Goal: Transaction & Acquisition: Purchase product/service

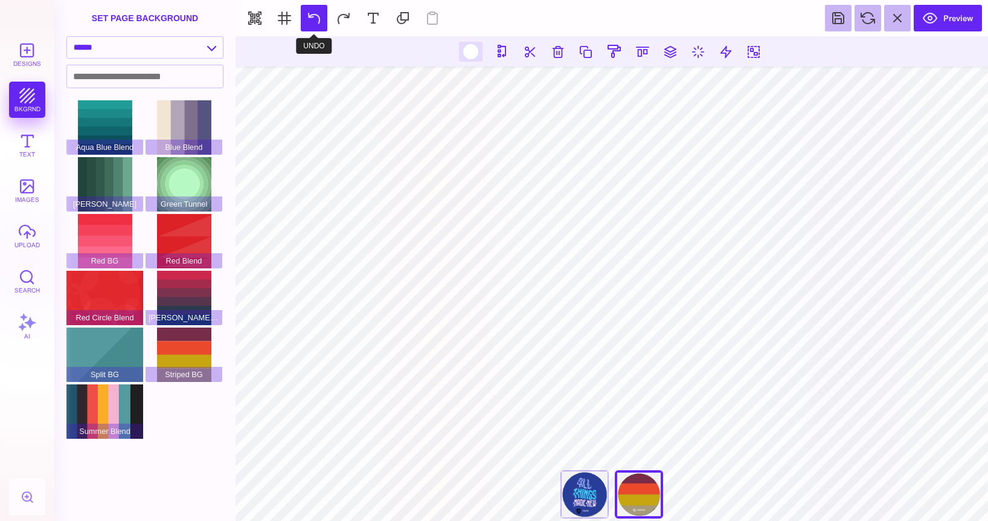
click at [321, 21] on button at bounding box center [314, 18] width 27 height 27
click at [15, 229] on button "upload" at bounding box center [27, 236] width 36 height 36
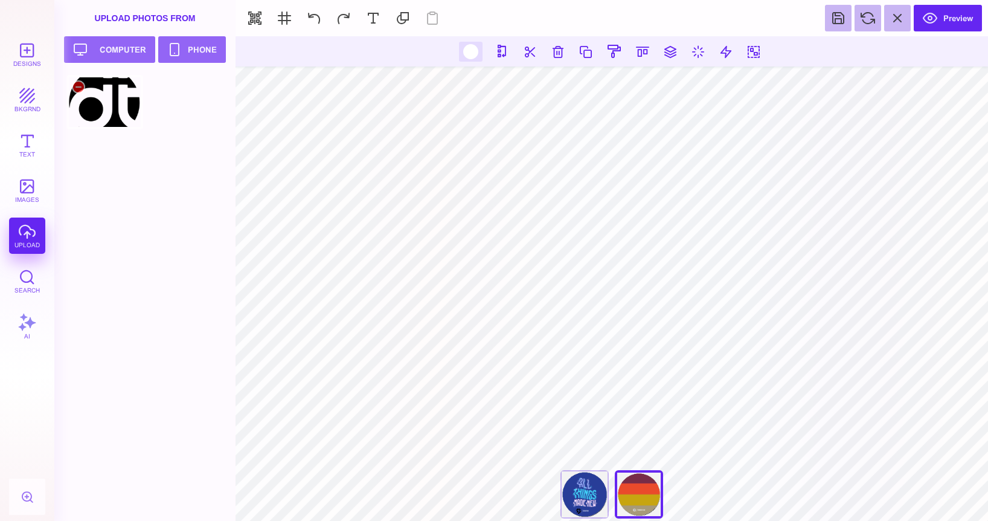
click at [123, 115] on div at bounding box center [104, 102] width 77 height 54
click at [315, 19] on button at bounding box center [314, 18] width 27 height 27
click at [317, 18] on button at bounding box center [314, 18] width 27 height 27
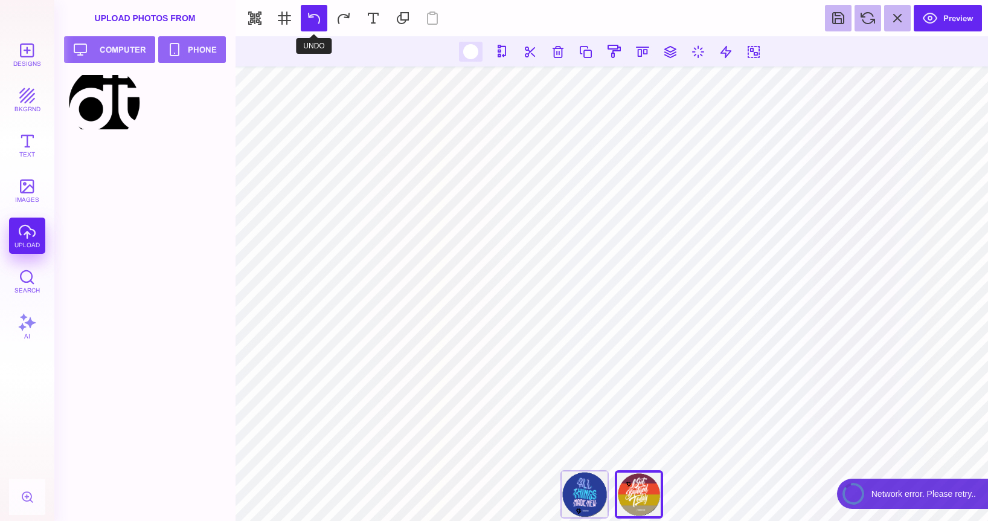
click at [311, 17] on button at bounding box center [314, 18] width 27 height 27
click at [312, 16] on button at bounding box center [314, 18] width 27 height 27
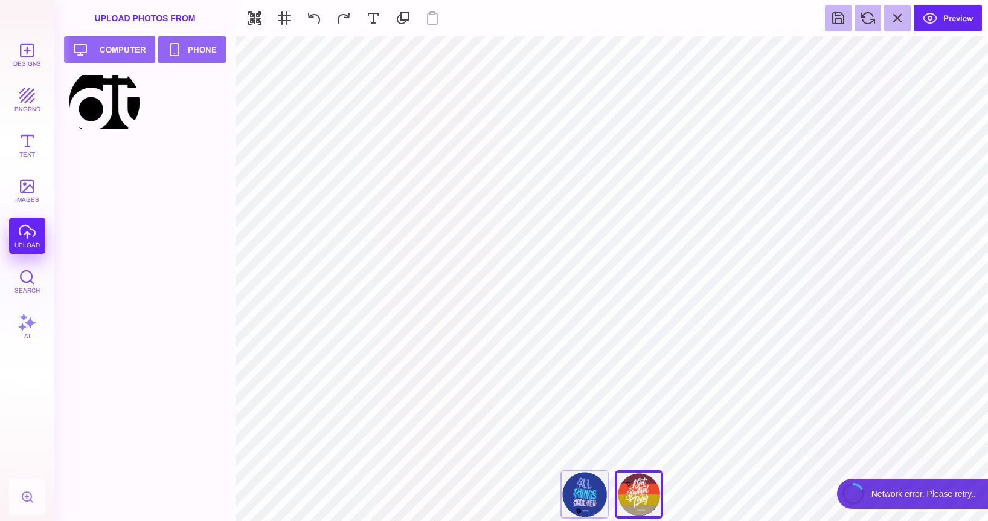
type input "#000000"
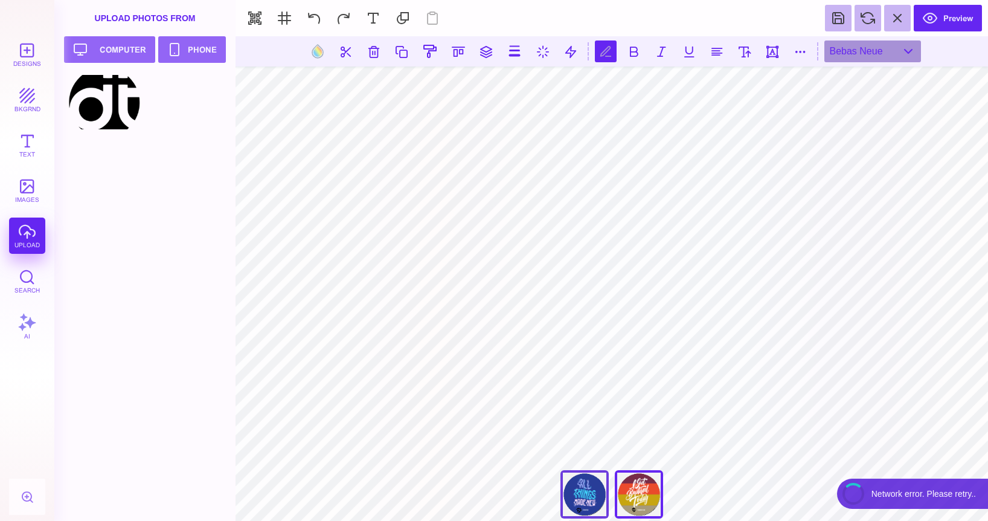
type textarea "*"
type textarea "**********"
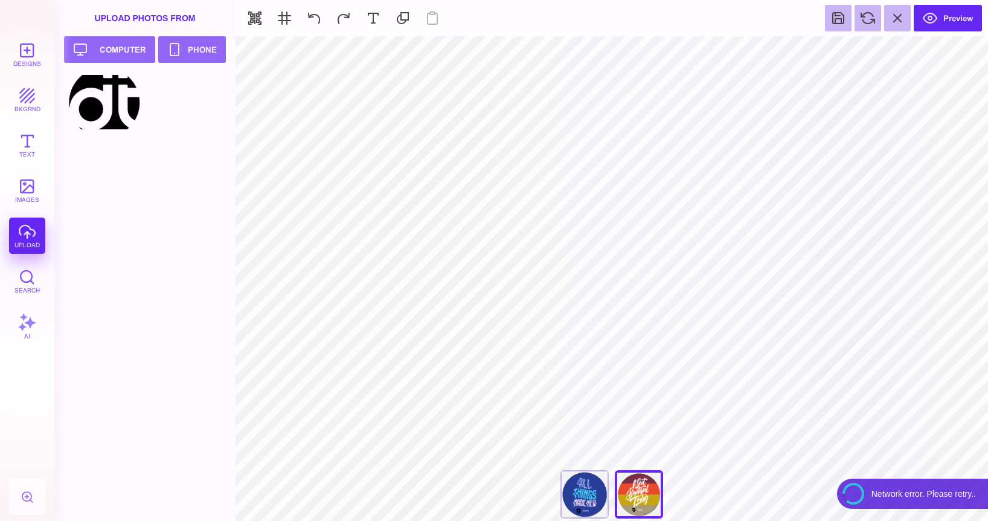
click at [30, 118] on div "Designs bkgrnd Text images upload Search AI" at bounding box center [27, 278] width 54 height 485
click at [31, 96] on button "bkgrnd" at bounding box center [27, 100] width 36 height 36
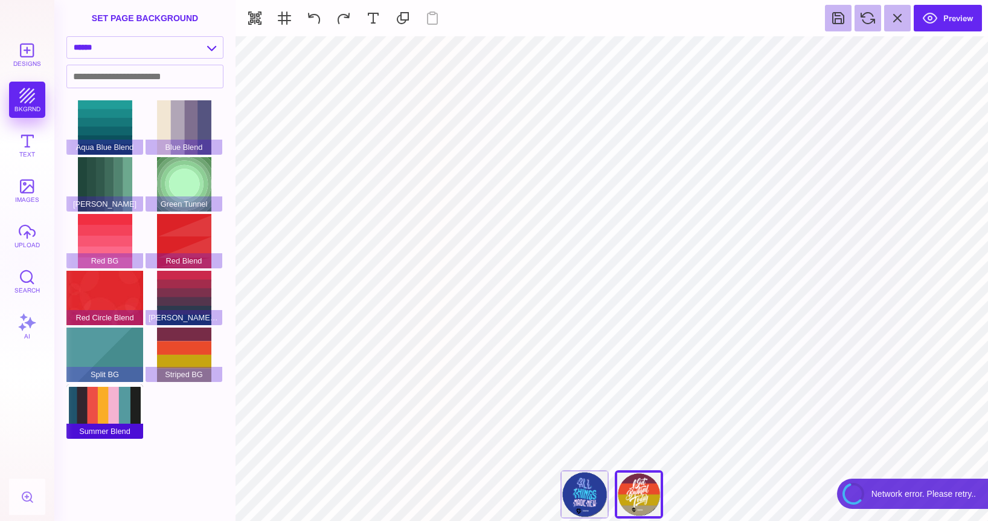
click at [115, 414] on div "Summer Blend" at bounding box center [104, 411] width 77 height 54
type input "#FFFFFF"
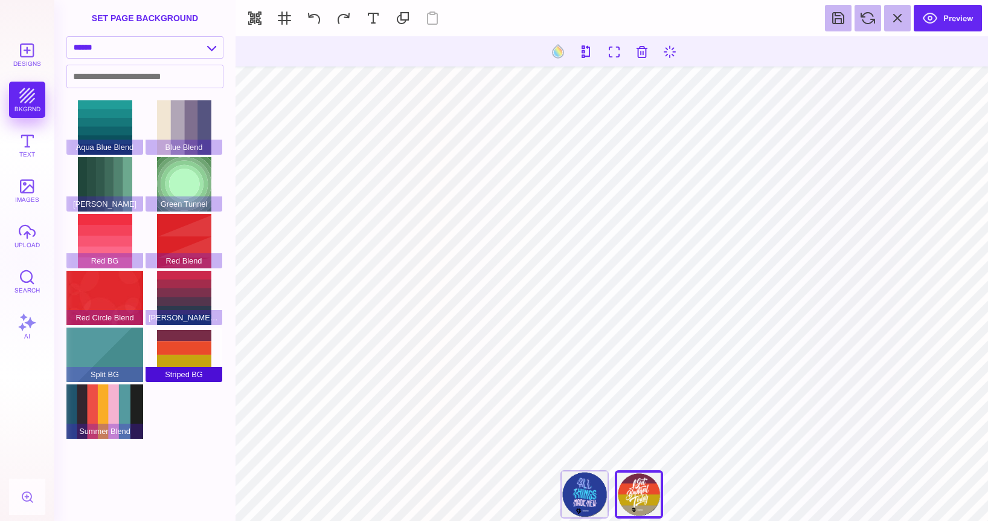
click at [177, 364] on div "Striped BG" at bounding box center [184, 354] width 77 height 54
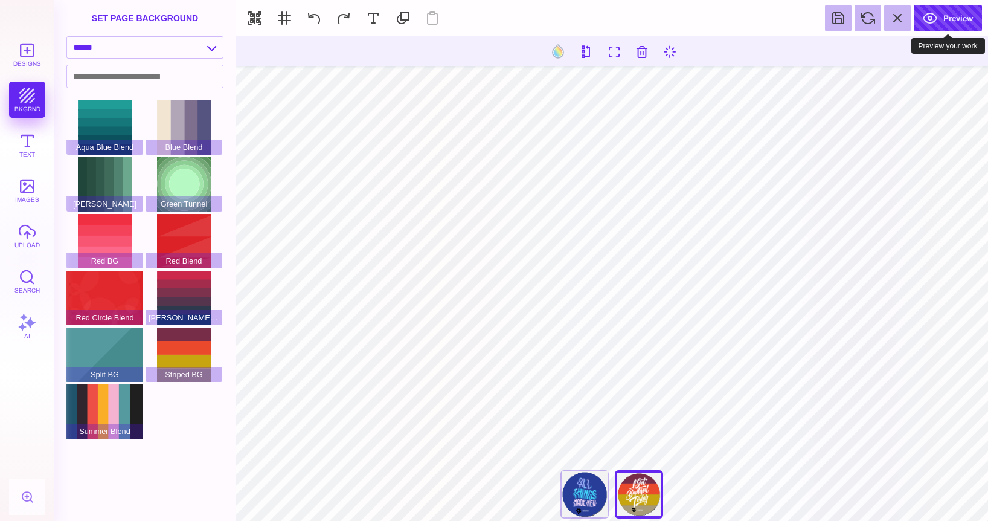
click at [955, 18] on button "Preview" at bounding box center [948, 18] width 68 height 27
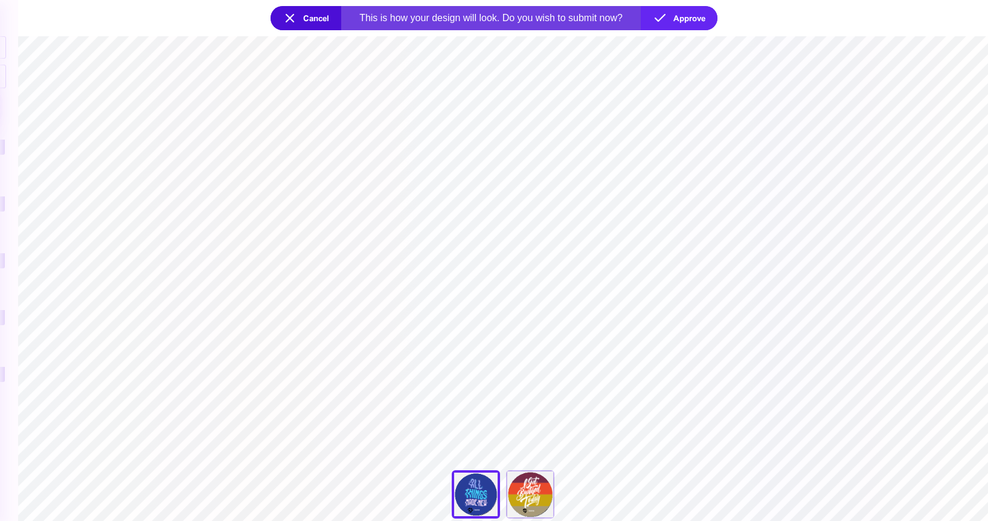
click at [462, 416] on section "**********" at bounding box center [503, 278] width 970 height 485
click at [671, 19] on button "Approve" at bounding box center [679, 18] width 77 height 24
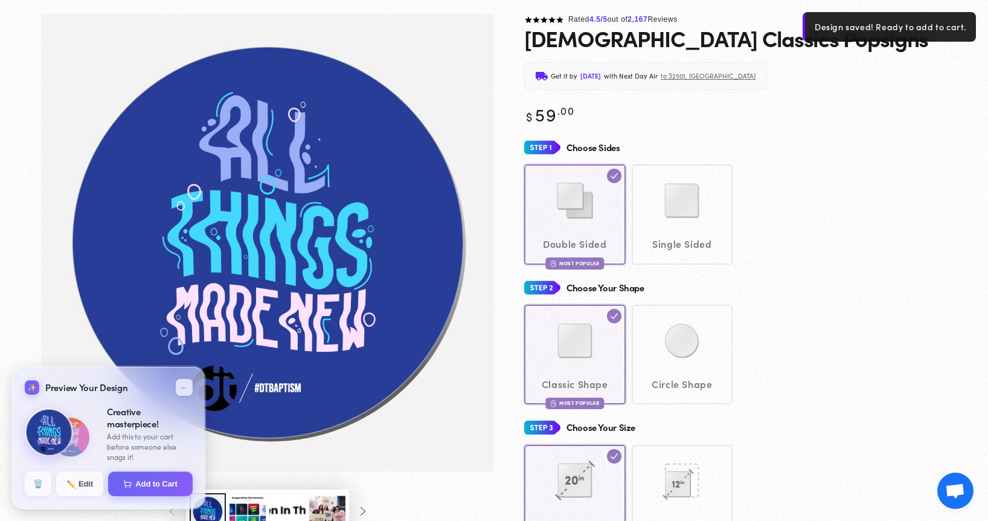
scroll to position [77, 0]
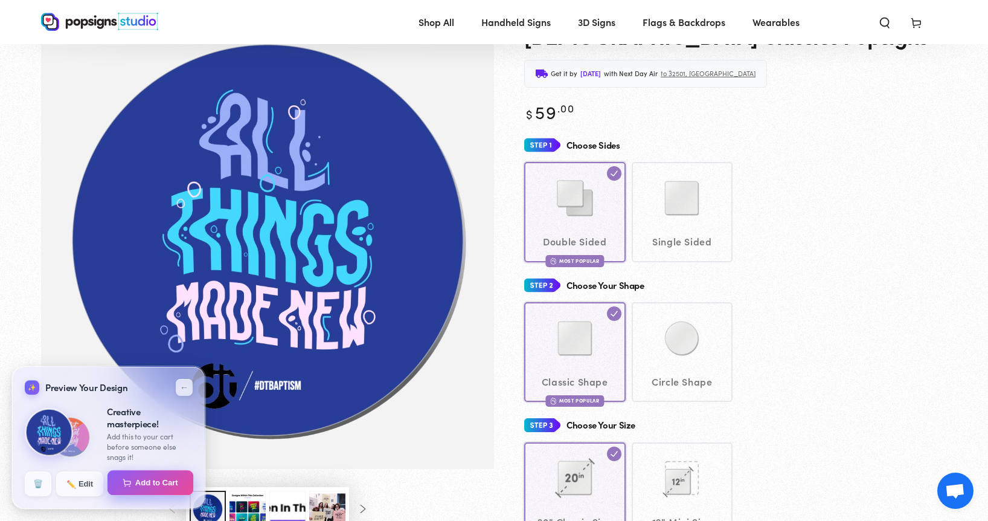
click at [136, 485] on button "Add to Cart" at bounding box center [151, 482] width 86 height 25
select select "**********"
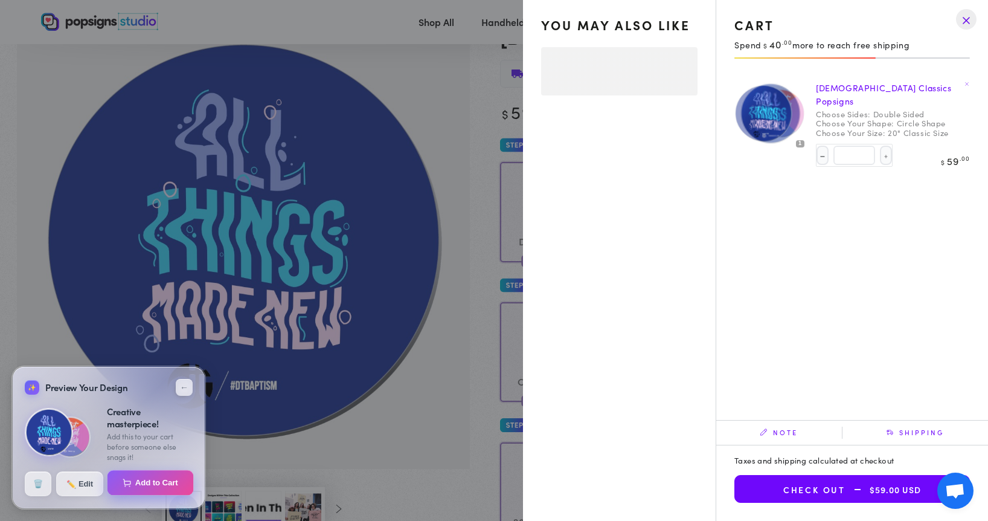
select select "**********"
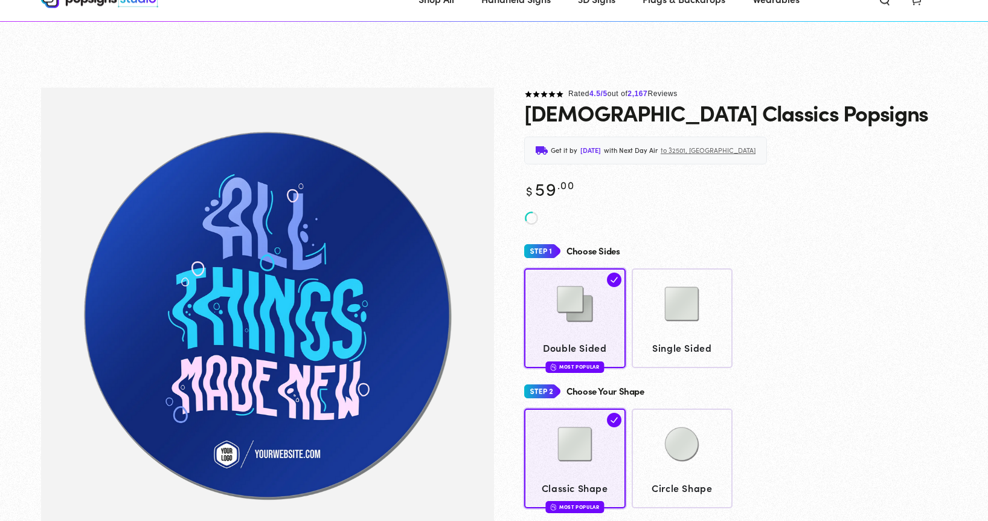
scroll to position [77, 0]
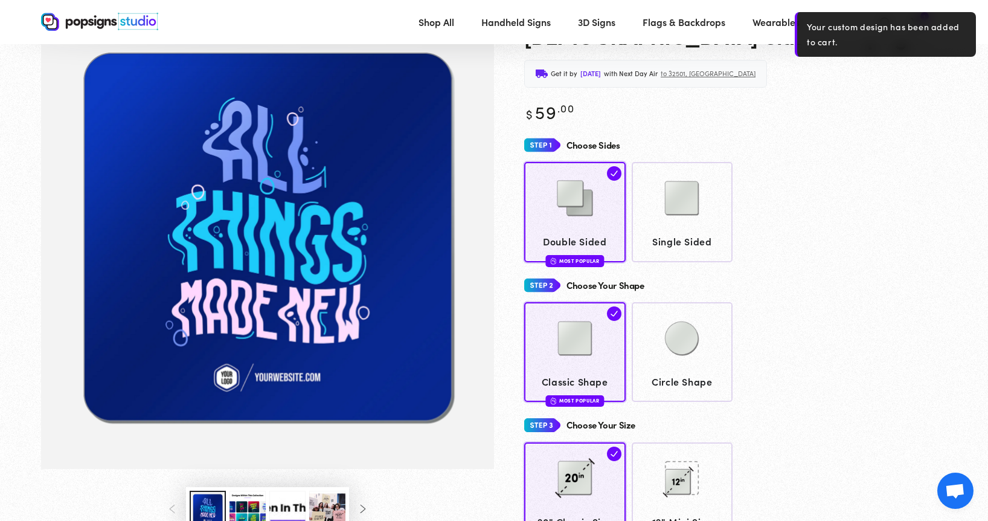
click at [954, 121] on section "Image 2 is now available in gallery view Skip to product information 1 / of 8" at bounding box center [494, 519] width 967 height 1017
click at [803, 64] on div "Get it by Friday, Sep 5 with Next Day Air to 32501, FL" at bounding box center [735, 74] width 423 height 28
click at [792, 48] on div "Rated 4.5 /5 out of 2,167 Reviews Baptism Classics Popsigns Get it by Friday, S…" at bounding box center [720, 423] width 453 height 824
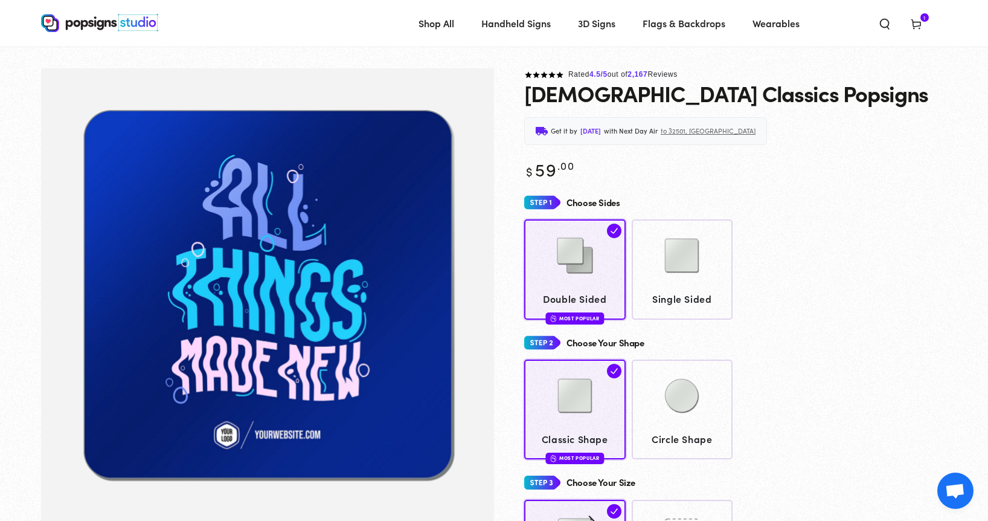
scroll to position [10, 0]
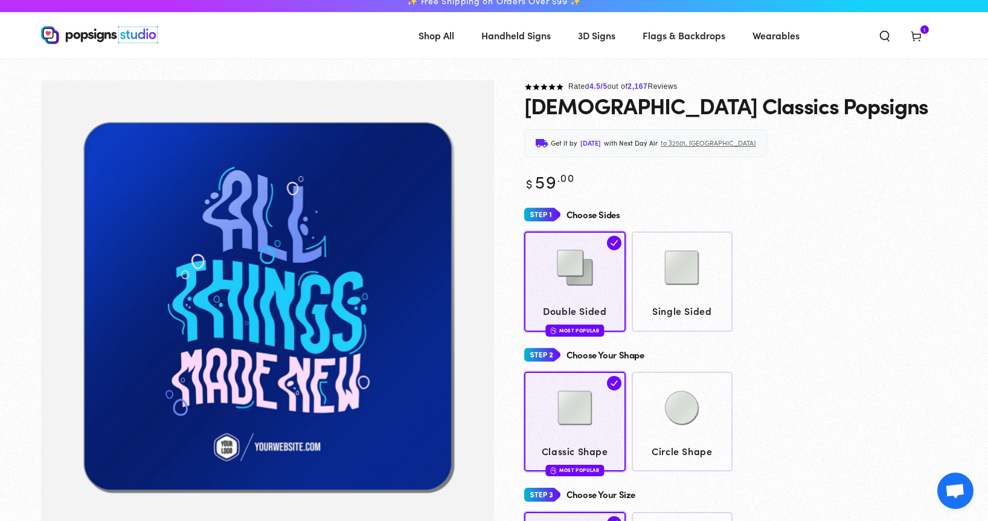
click at [915, 39] on use at bounding box center [916, 37] width 9 height 10
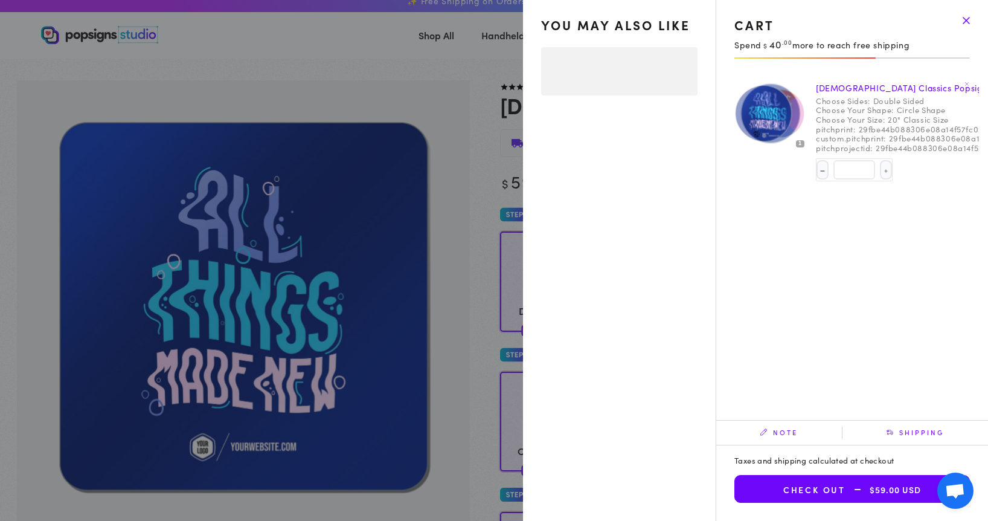
select select "**********"
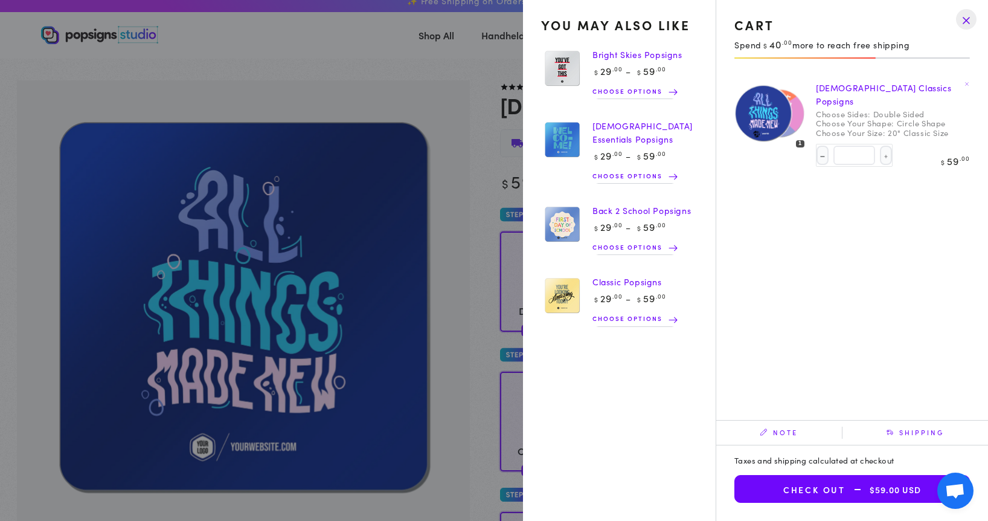
click at [802, 114] on img at bounding box center [780, 113] width 51 height 51
click at [805, 484] on button "Check out $59.00 USD" at bounding box center [853, 489] width 236 height 28
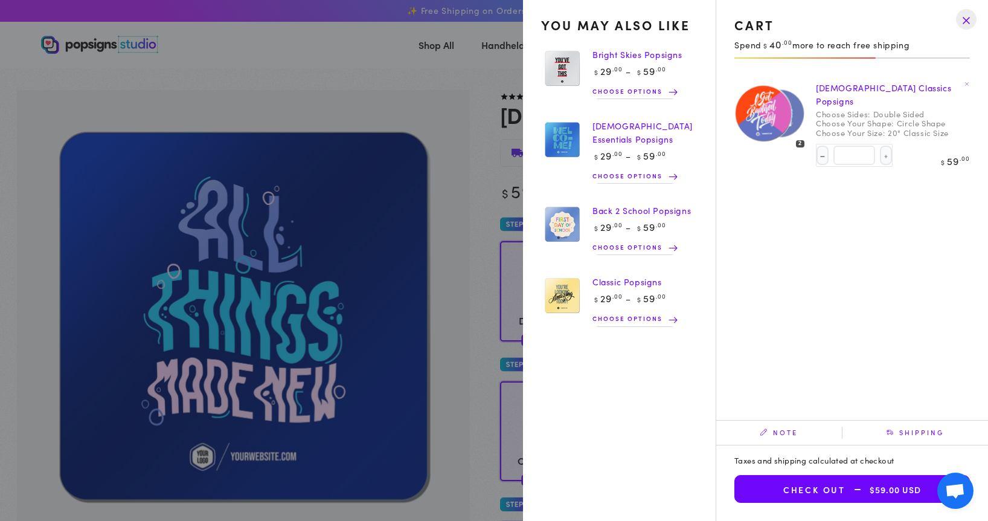
click at [758, 123] on img at bounding box center [763, 112] width 59 height 59
click at [802, 107] on img at bounding box center [780, 113] width 51 height 51
click at [570, 126] on img at bounding box center [562, 139] width 42 height 43
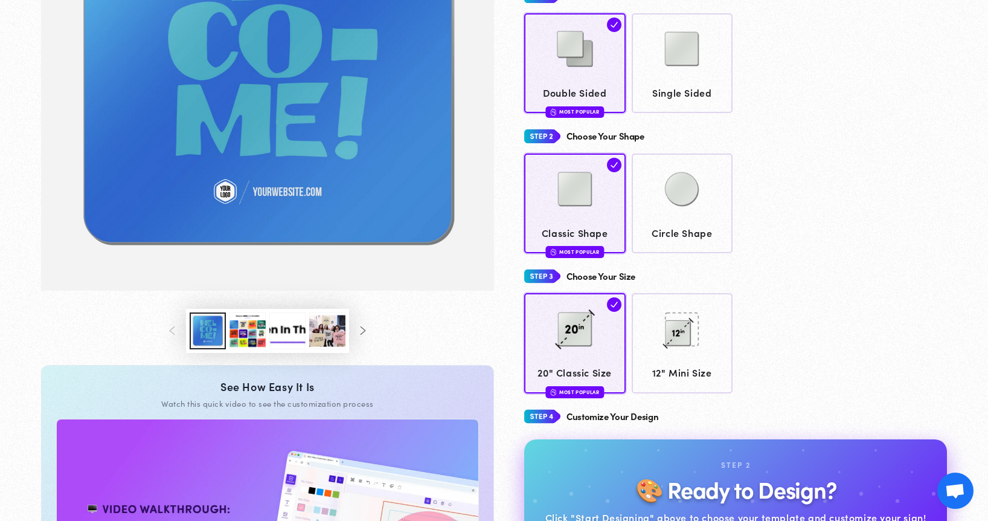
scroll to position [266, 0]
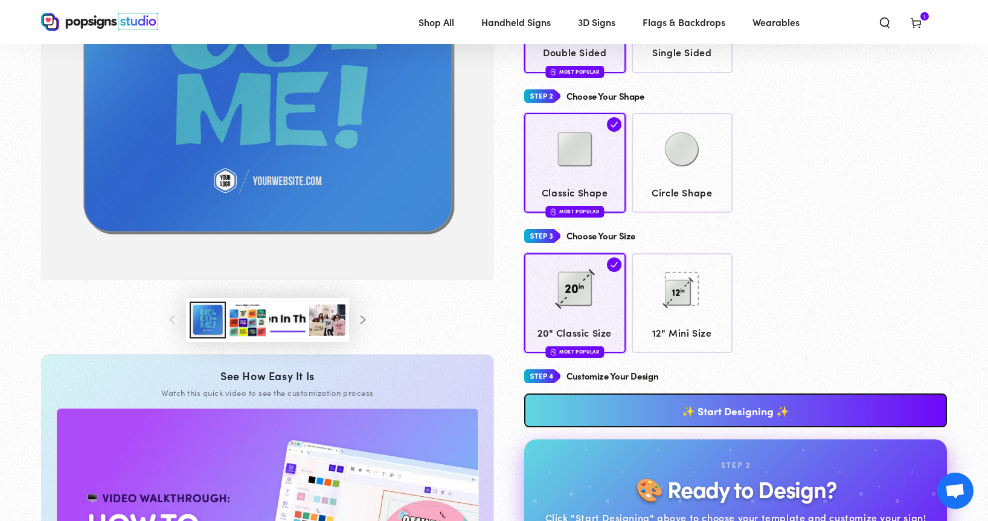
click at [260, 314] on button "Load image 3 in gallery view" at bounding box center [248, 319] width 36 height 37
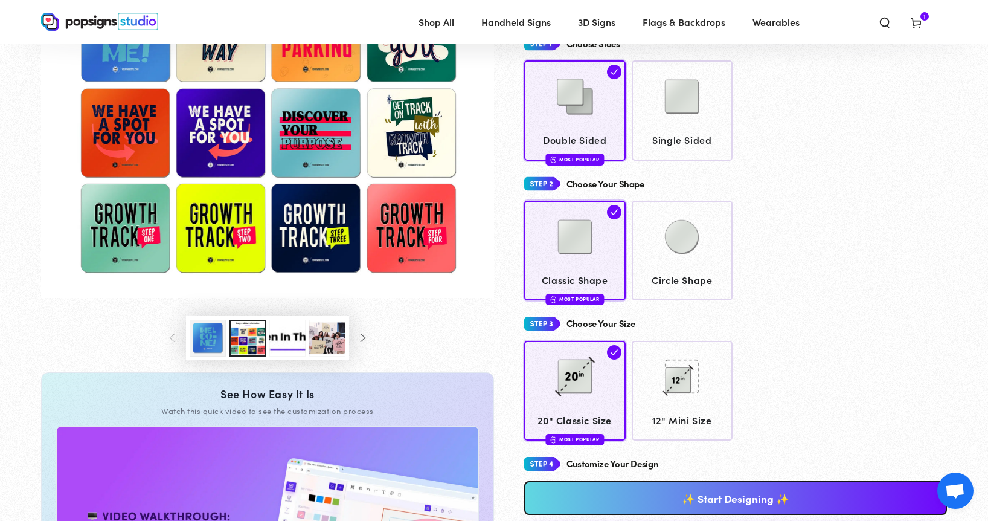
scroll to position [193, 0]
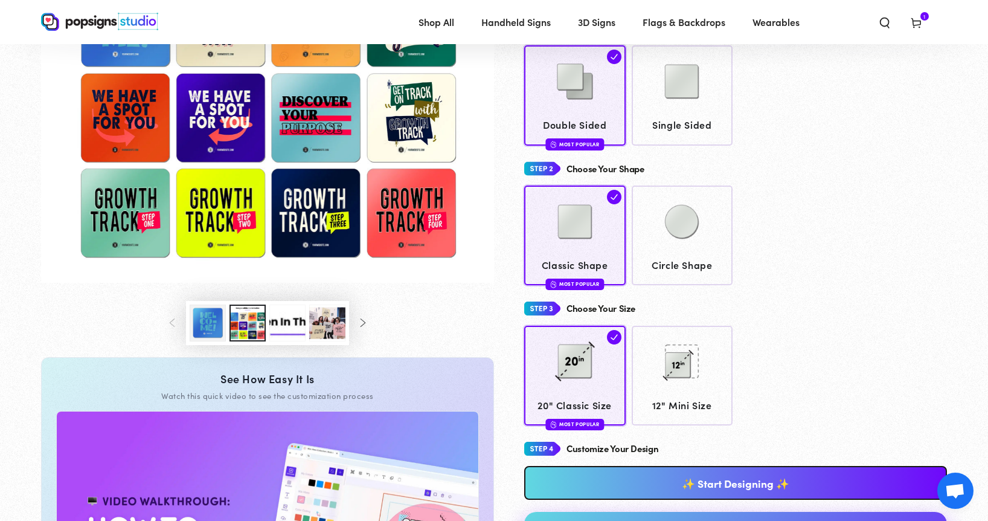
click at [291, 324] on button "Load image 4 in gallery view" at bounding box center [287, 323] width 36 height 37
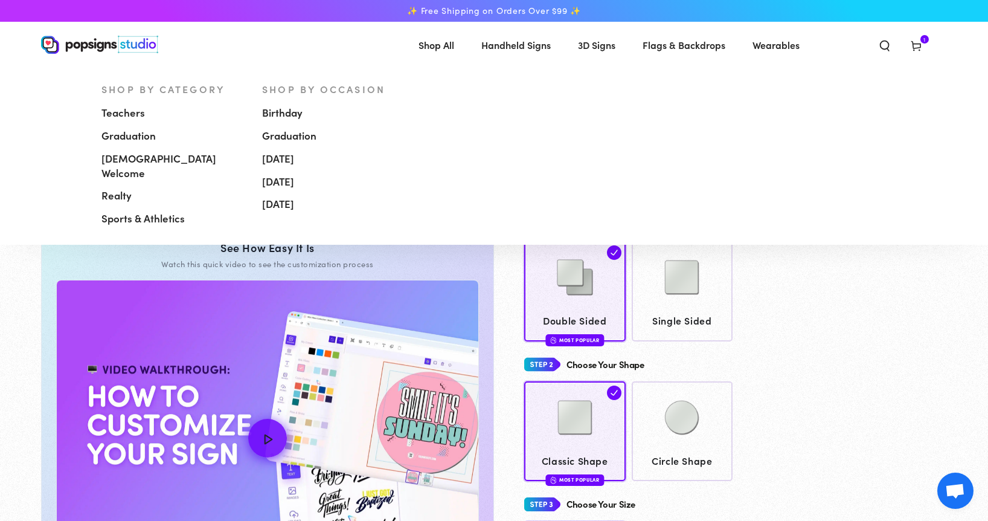
scroll to position [0, 0]
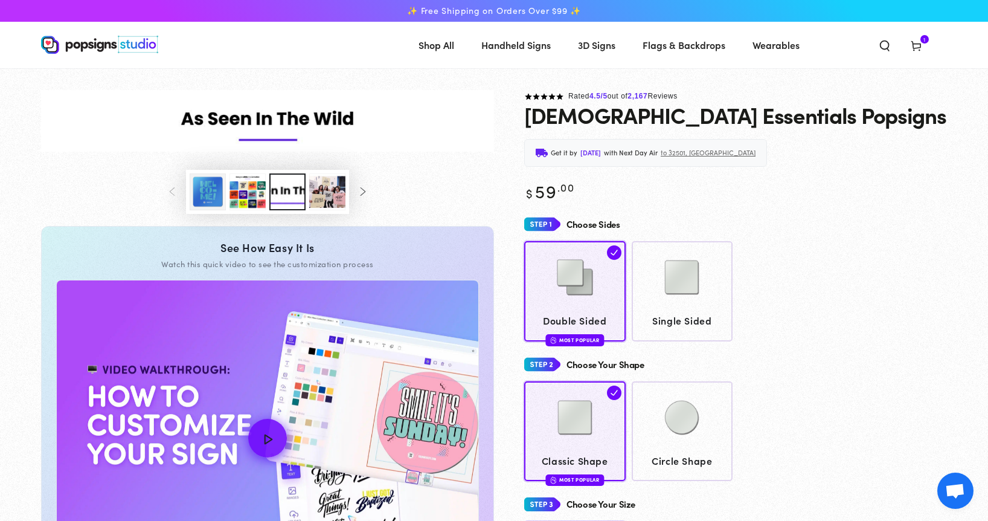
click at [601, 46] on span "3D Signs" at bounding box center [596, 45] width 37 height 18
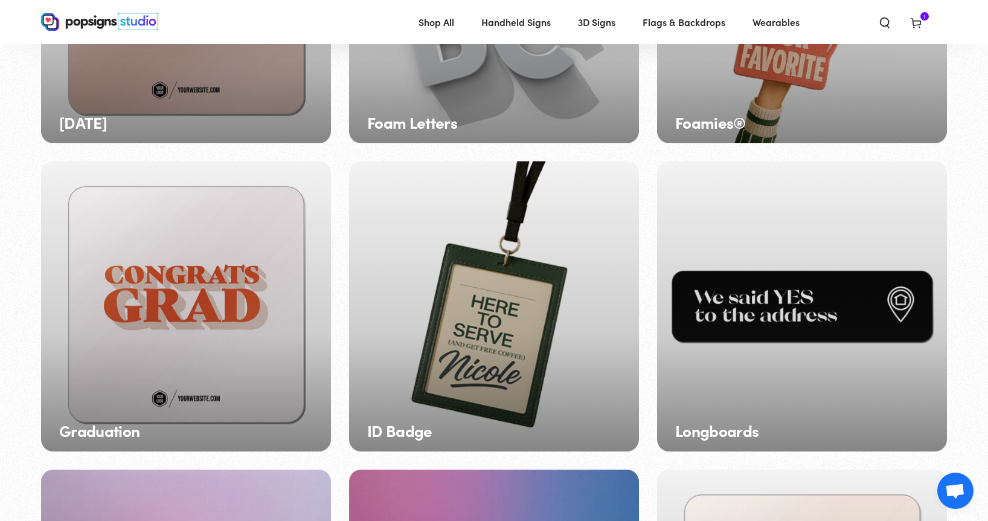
scroll to position [610, 0]
click at [492, 339] on div "ID Badge" at bounding box center [494, 306] width 290 height 290
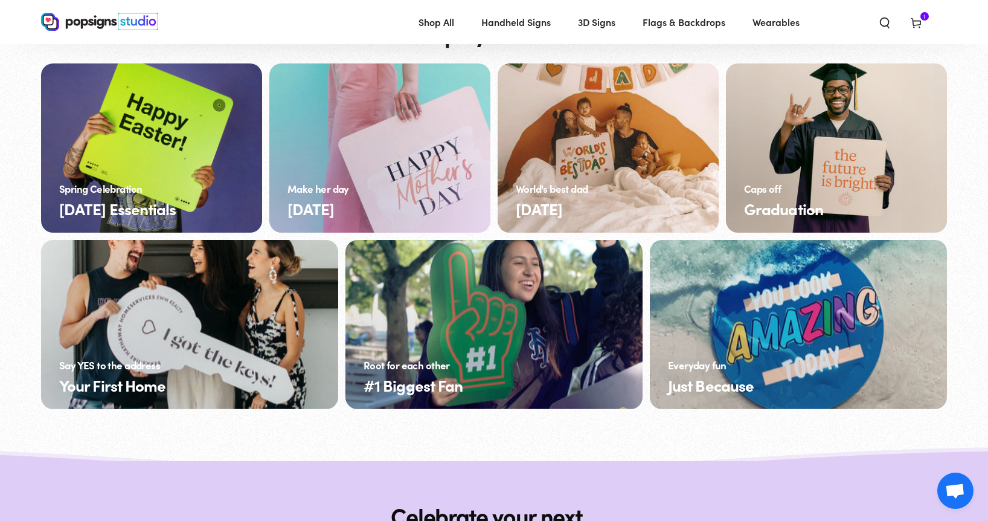
scroll to position [854, 0]
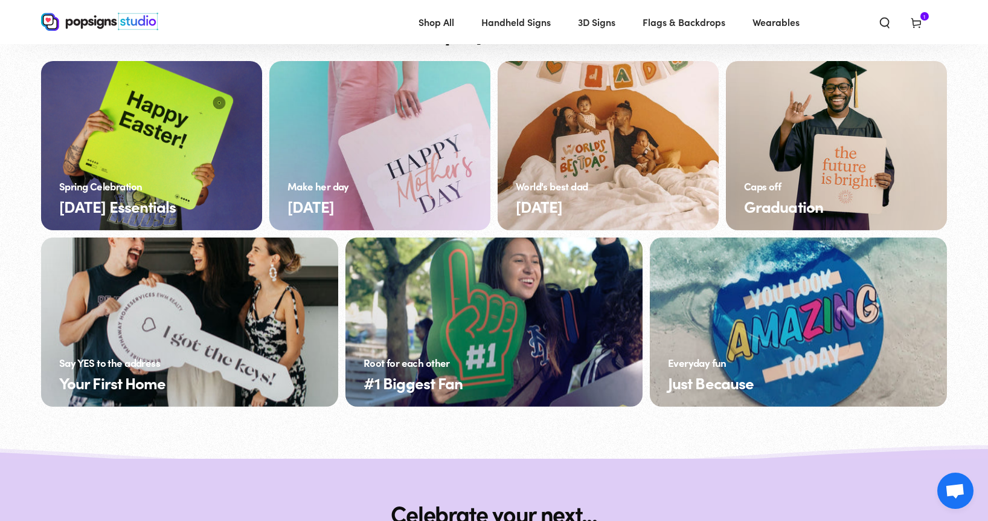
click at [835, 350] on link "Just Because" at bounding box center [798, 321] width 297 height 169
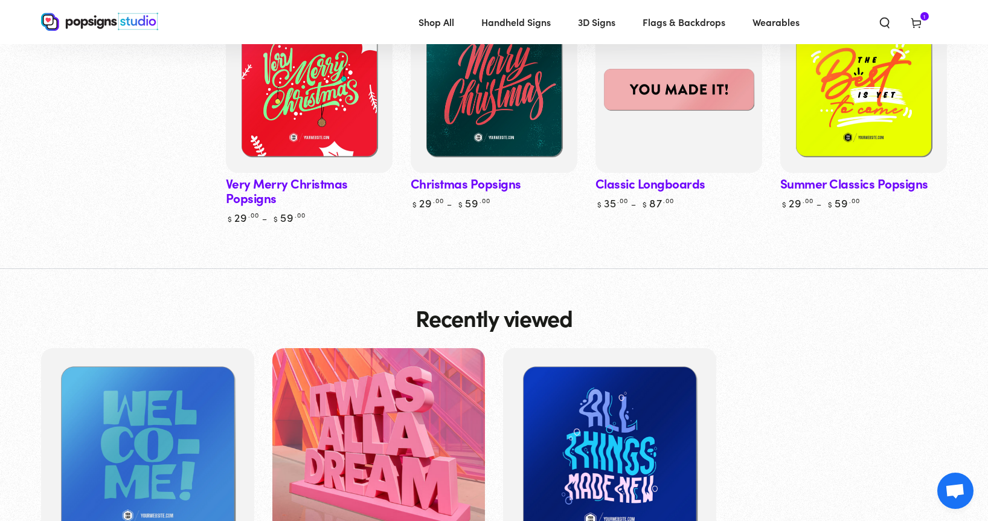
scroll to position [3653, 0]
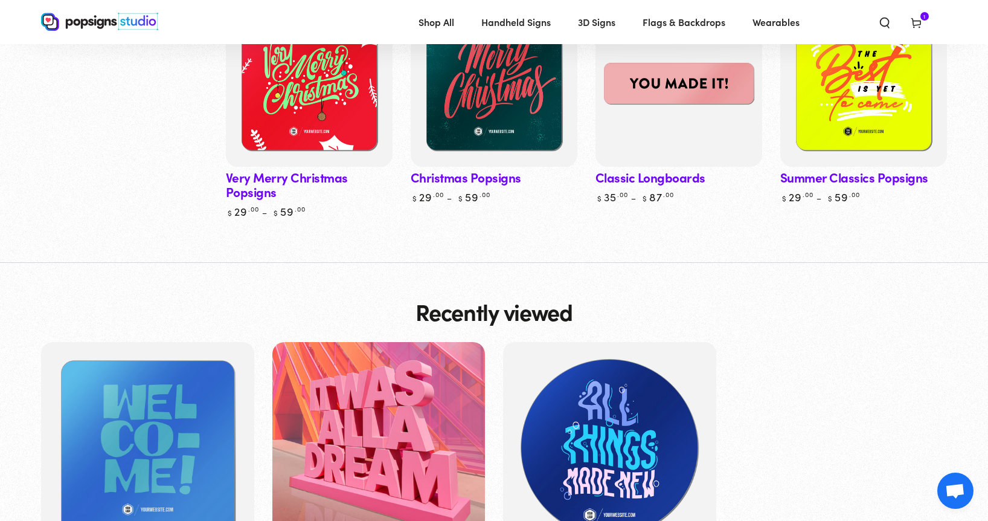
click at [630, 378] on img at bounding box center [609, 448] width 219 height 219
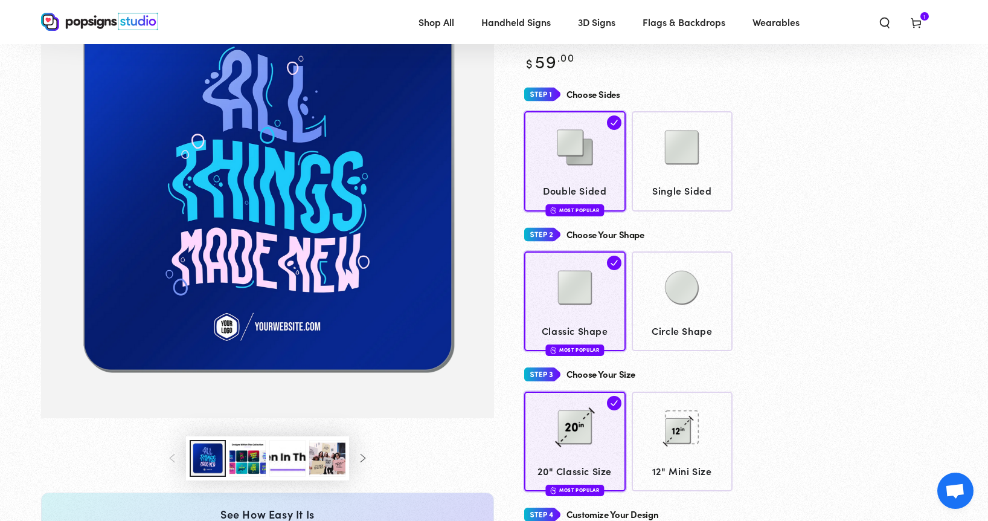
scroll to position [132, 0]
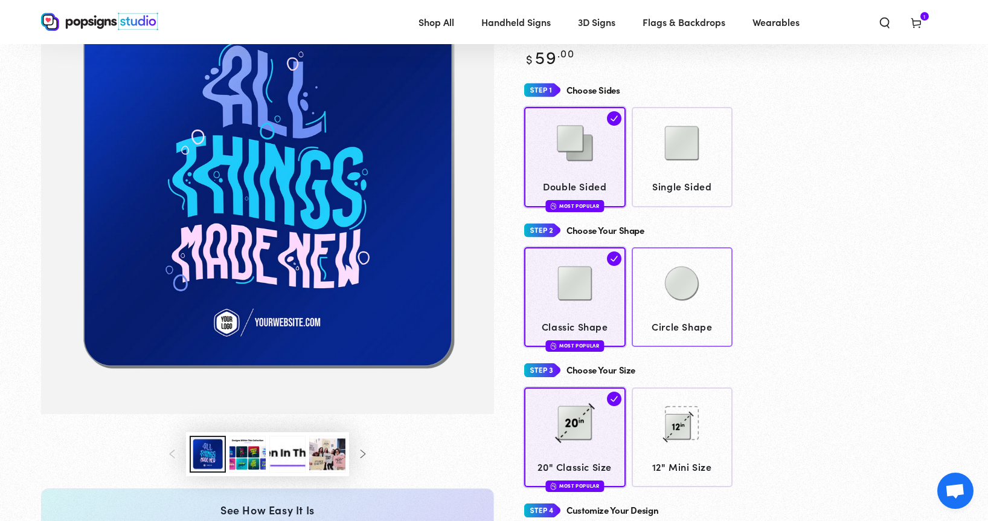
click at [669, 273] on img at bounding box center [682, 283] width 60 height 60
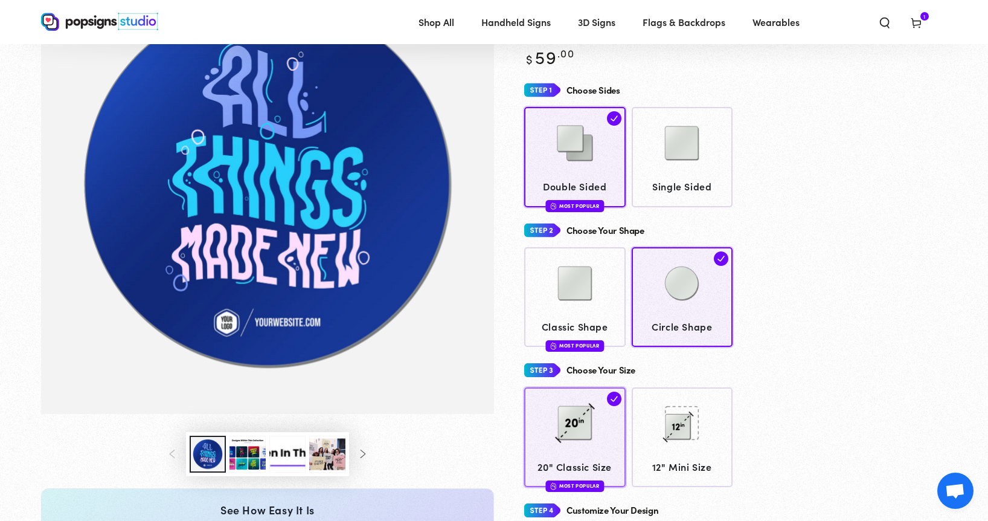
scroll to position [230, 0]
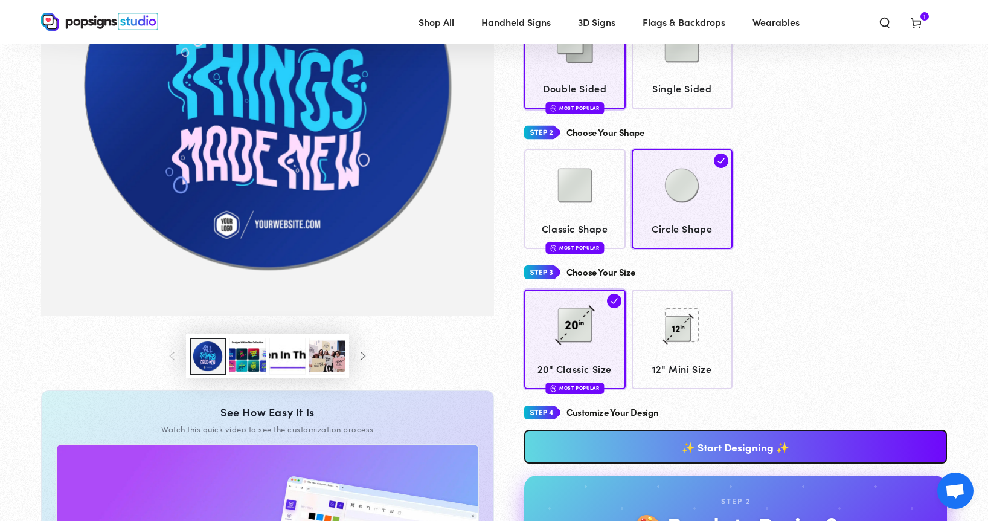
click at [622, 450] on link "✨ Start Designing ✨" at bounding box center [735, 447] width 423 height 34
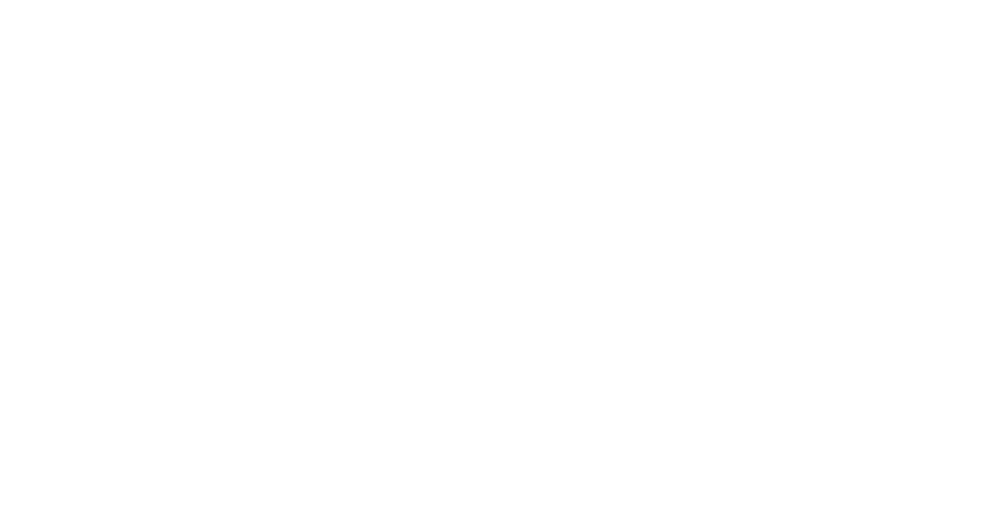
scroll to position [0, 0]
type textarea "An ancient tree with a door leading to a magical world"
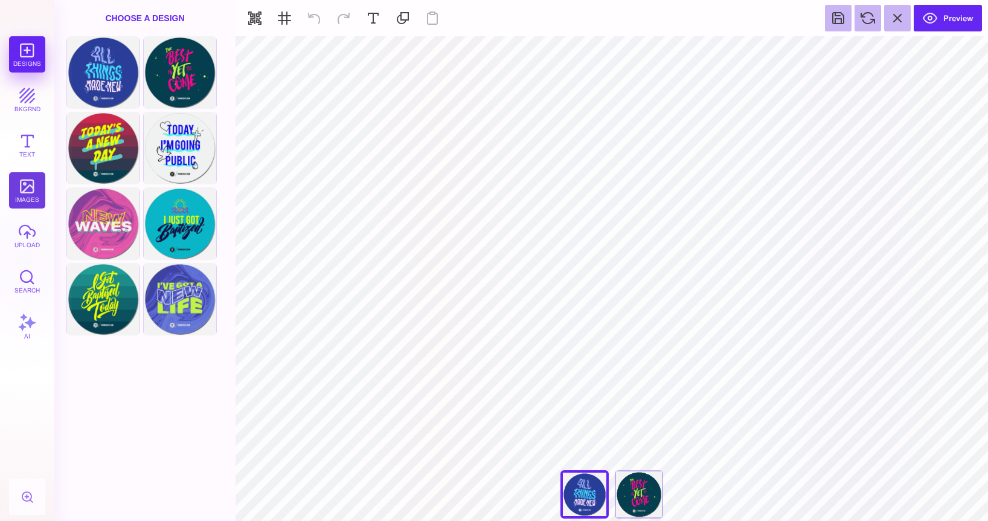
click at [10, 196] on button "images" at bounding box center [27, 190] width 36 height 36
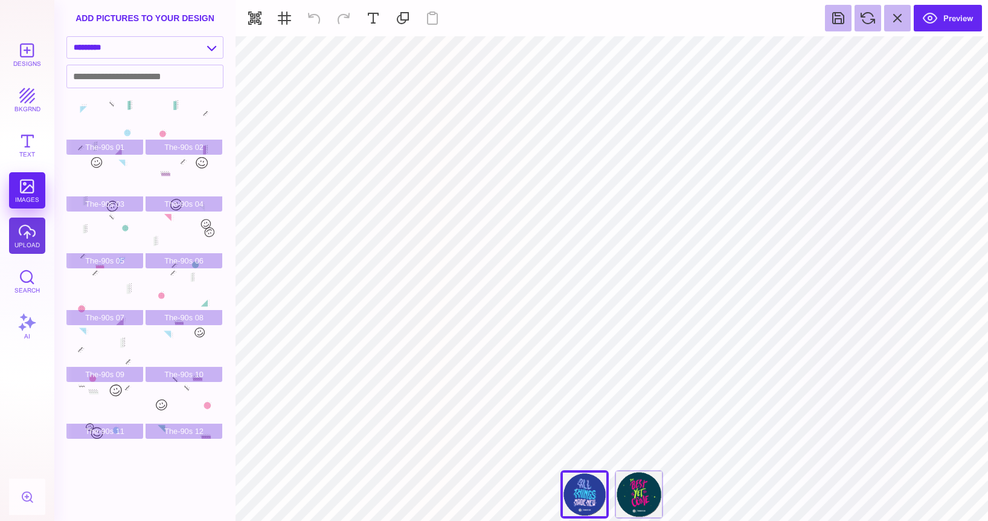
click at [22, 233] on button "upload" at bounding box center [27, 236] width 36 height 36
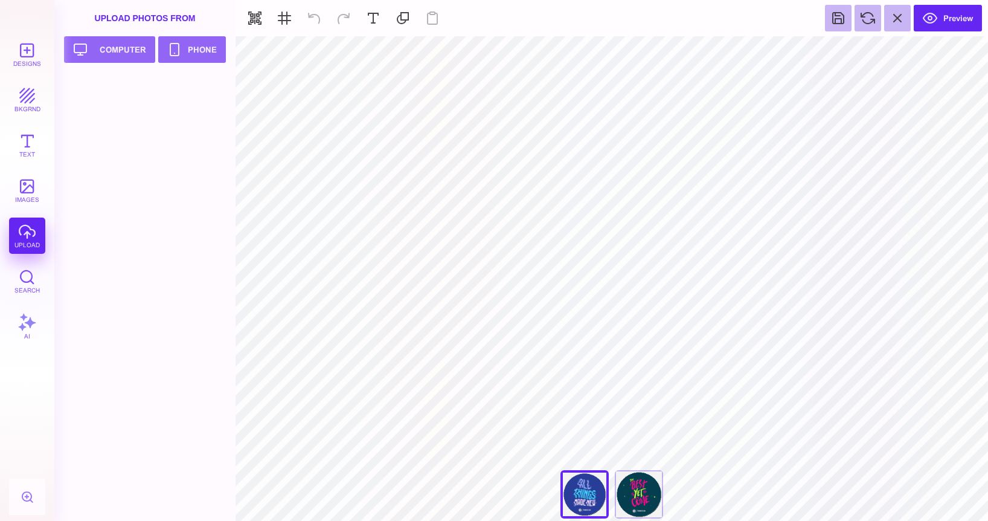
click at [103, 134] on div at bounding box center [148, 298] width 164 height 446
click at [23, 240] on div "Designs bkgrnd Text images upload Search AI" at bounding box center [27, 278] width 54 height 485
click at [23, 234] on div "Designs bkgrnd Text images upload Search AI" at bounding box center [27, 278] width 54 height 485
click at [28, 183] on button "images" at bounding box center [27, 190] width 36 height 36
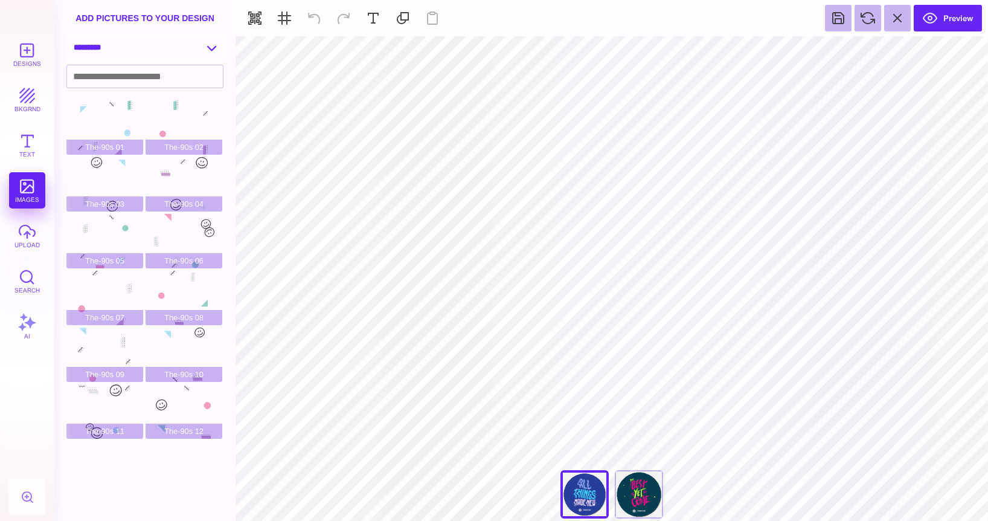
select select "**********"
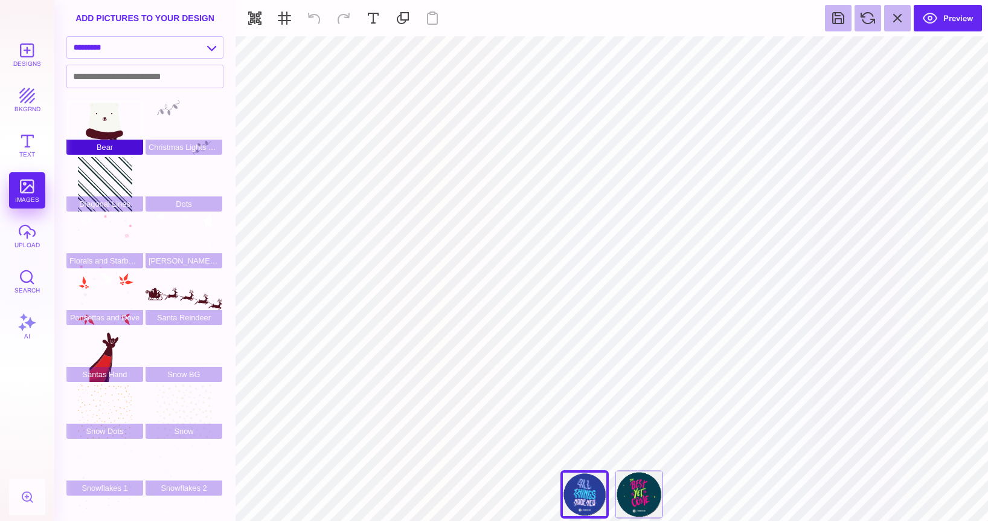
click at [120, 124] on div "Bear" at bounding box center [104, 127] width 77 height 54
type input "#1F444A"
click at [25, 51] on button "Designs" at bounding box center [27, 54] width 36 height 36
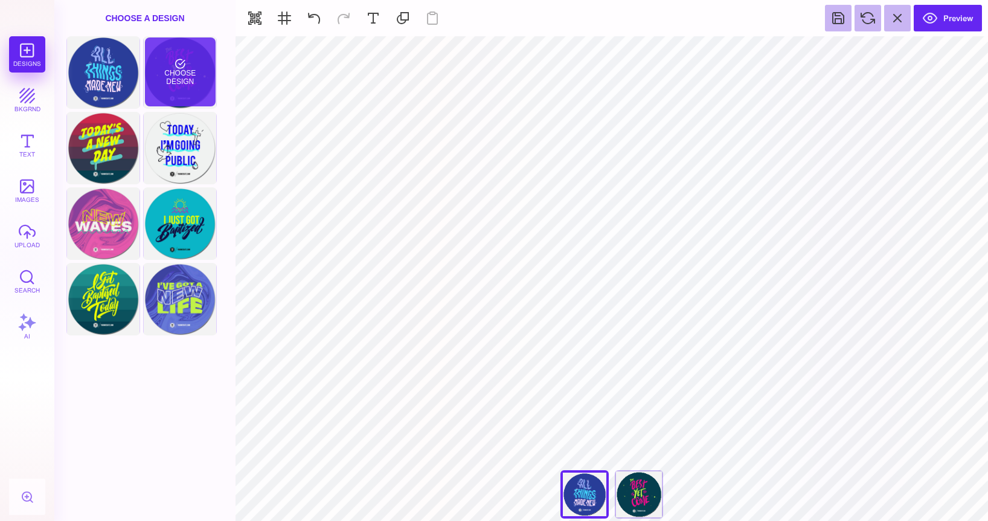
click at [193, 83] on div "Choose Design" at bounding box center [180, 71] width 71 height 69
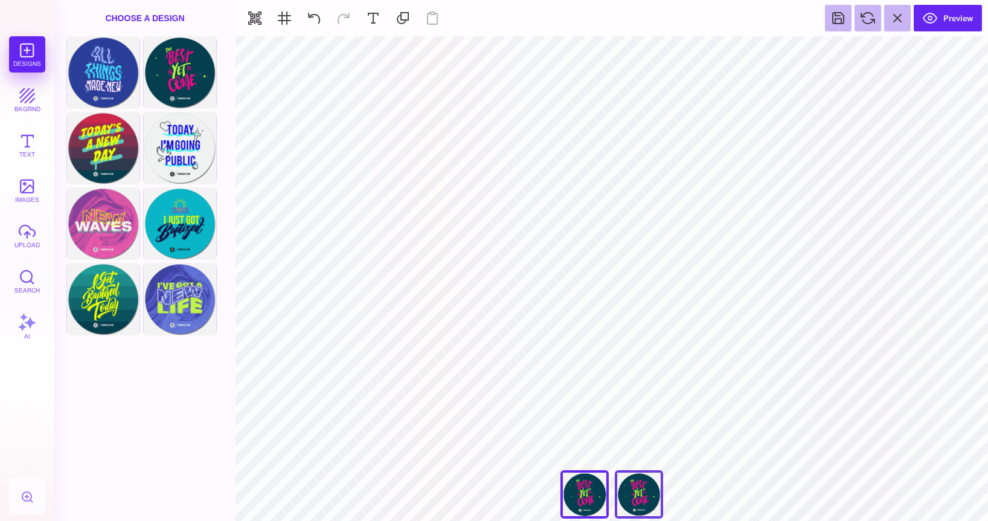
click at [639, 501] on div "The Best Is Yet To Come" at bounding box center [639, 494] width 48 height 48
click at [610, 494] on div "**********" at bounding box center [612, 497] width 121 height 54
click at [563, 497] on div "The Best Is Yet To Come" at bounding box center [585, 494] width 48 height 48
click at [623, 492] on div "The Best Is Yet To Come" at bounding box center [639, 494] width 48 height 48
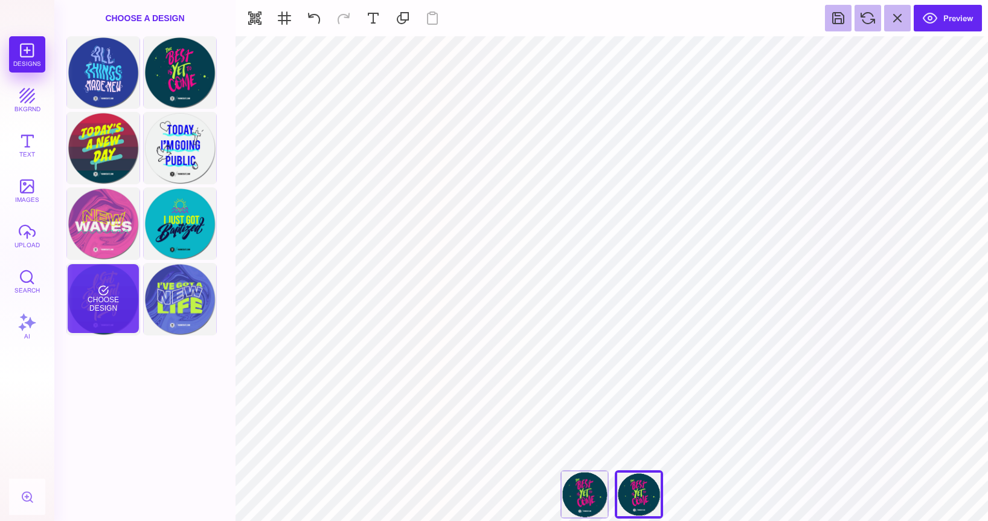
click at [97, 303] on div "Choose Design" at bounding box center [103, 298] width 71 height 69
type input "****"
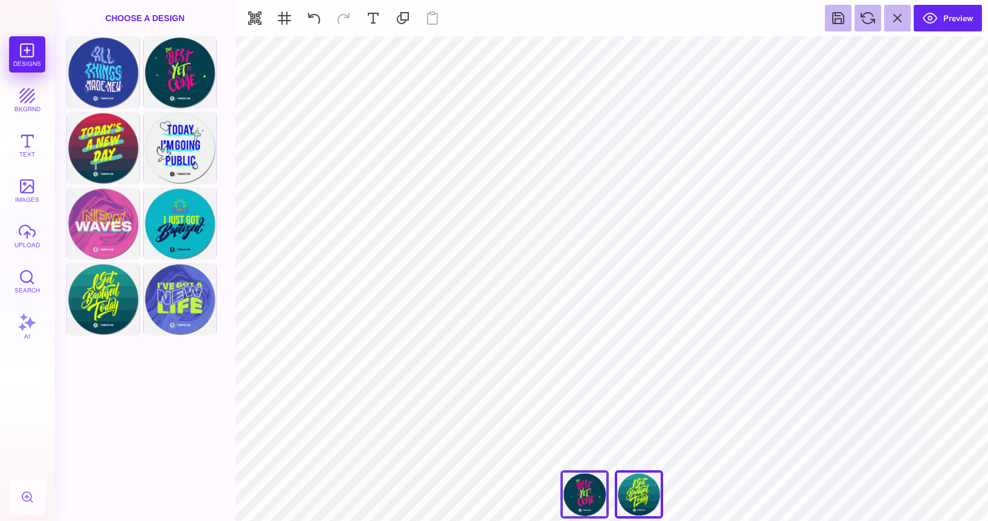
type input "#EDFF00"
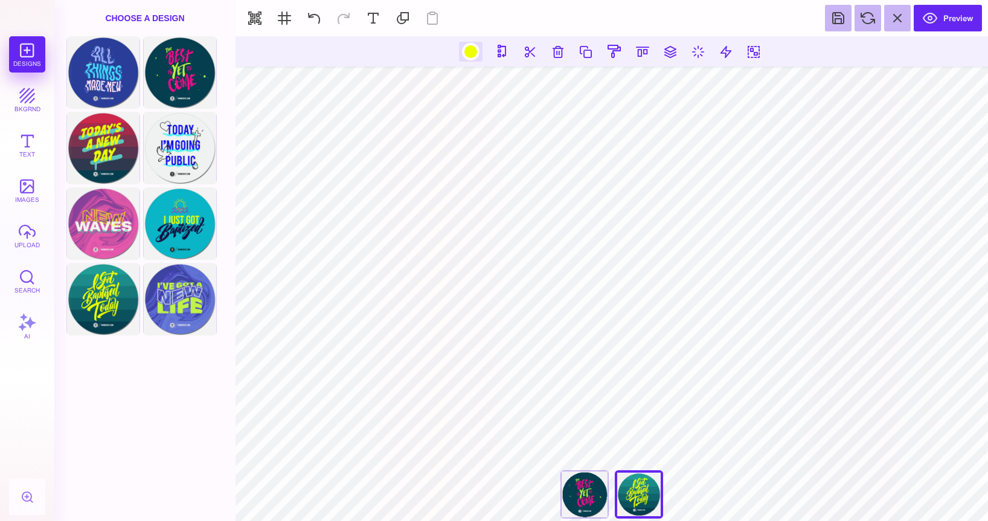
click at [474, 50] on div at bounding box center [470, 51] width 15 height 15
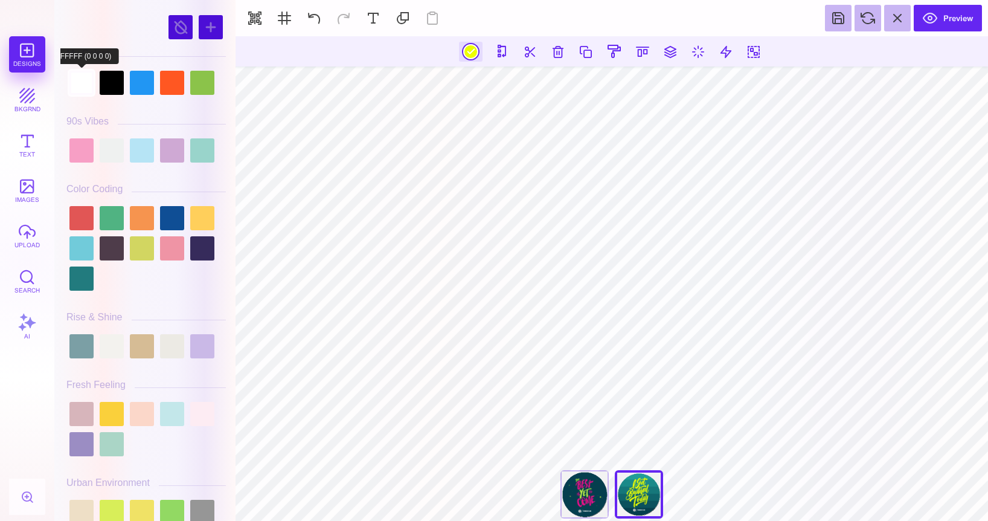
click at [87, 81] on div at bounding box center [81, 83] width 24 height 24
click at [205, 80] on div at bounding box center [202, 83] width 24 height 24
click at [172, 85] on div at bounding box center [172, 83] width 24 height 24
click at [133, 90] on div at bounding box center [142, 83] width 24 height 24
click at [109, 89] on div at bounding box center [112, 83] width 24 height 24
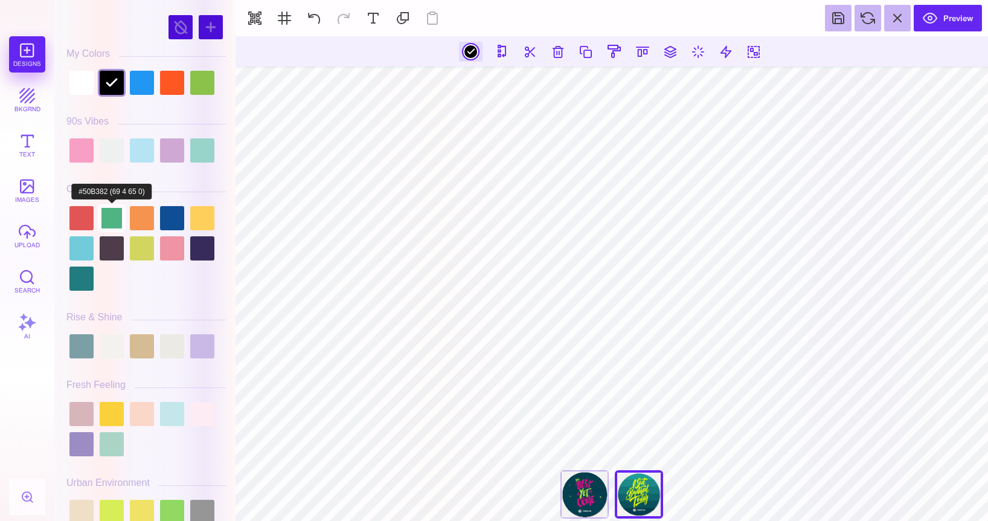
click at [110, 222] on div at bounding box center [112, 218] width 24 height 24
click at [150, 220] on div at bounding box center [142, 218] width 24 height 24
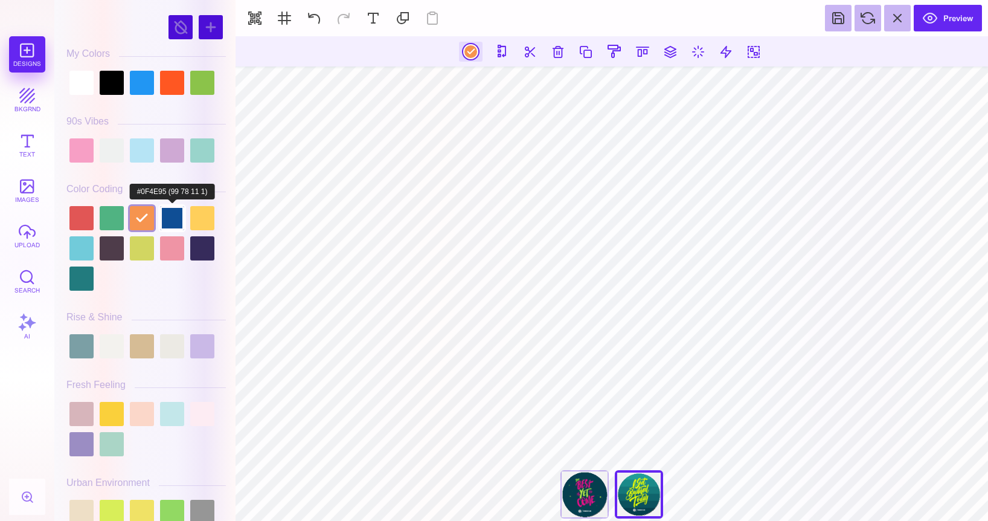
click at [167, 220] on div at bounding box center [172, 218] width 24 height 24
click at [193, 223] on div at bounding box center [202, 218] width 24 height 24
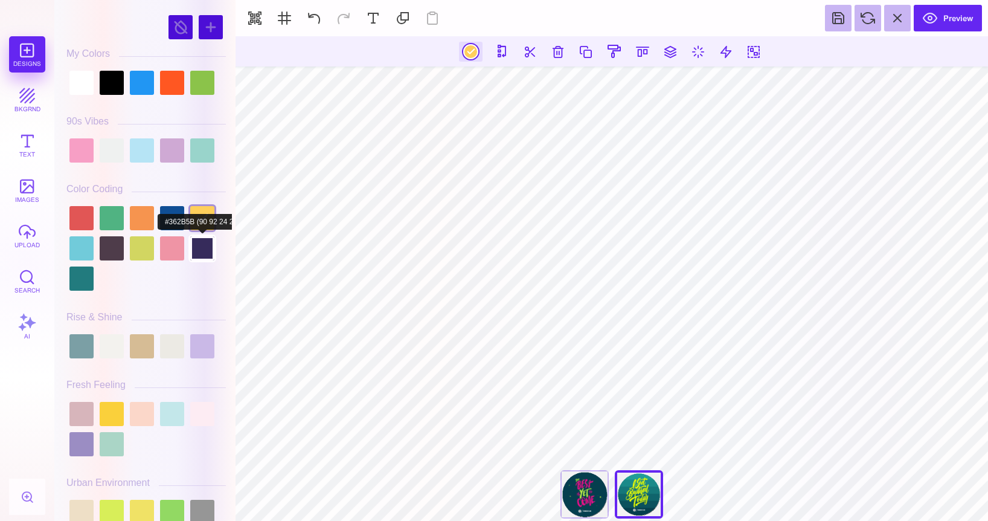
click at [197, 259] on div at bounding box center [202, 248] width 24 height 24
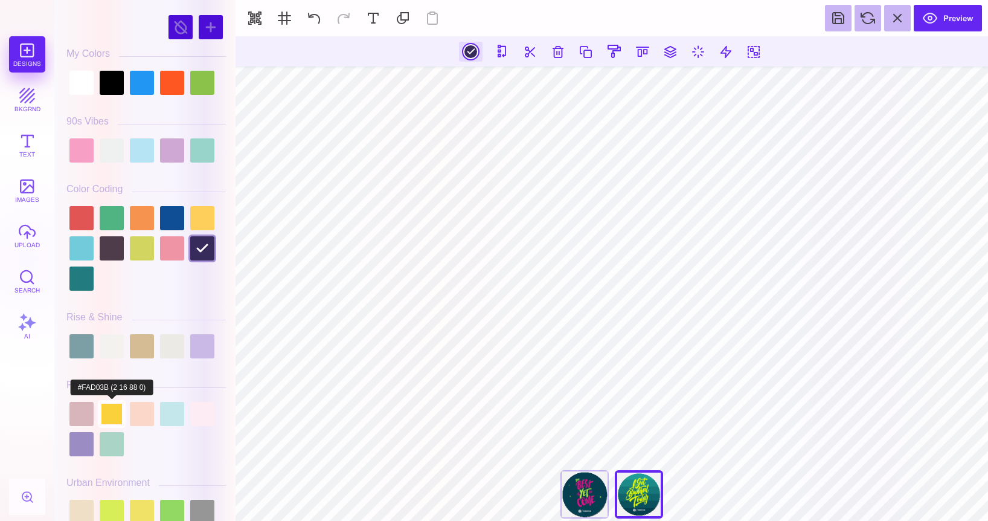
click at [114, 407] on div at bounding box center [112, 414] width 24 height 24
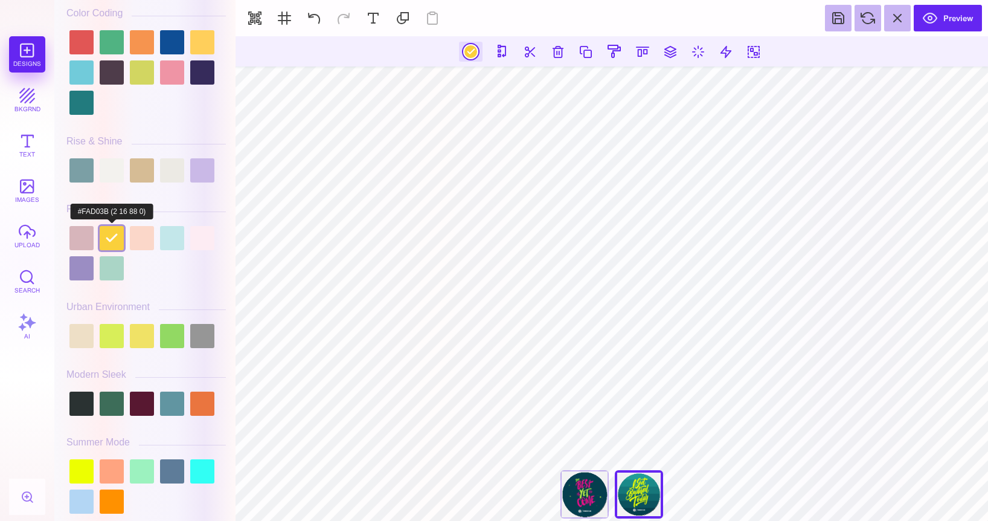
scroll to position [179, 0]
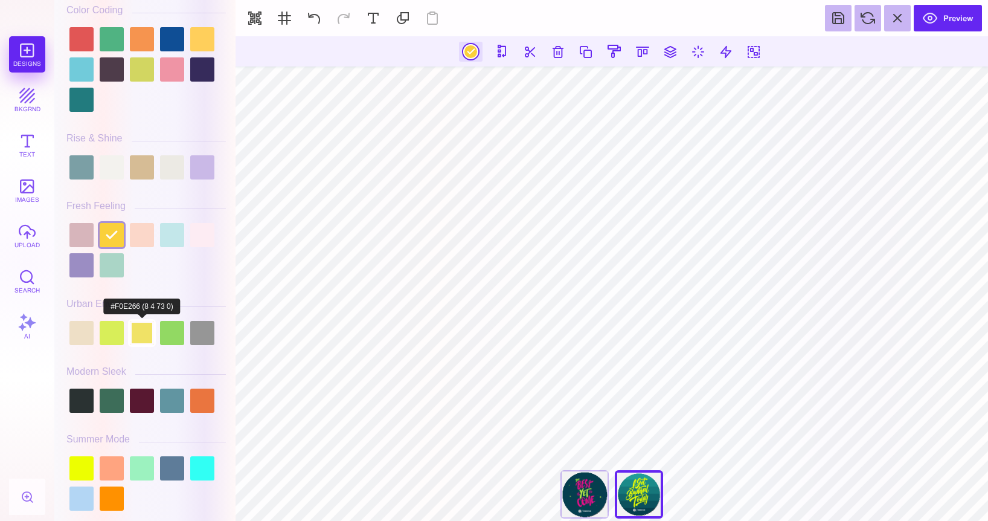
click at [146, 338] on div at bounding box center [142, 333] width 24 height 24
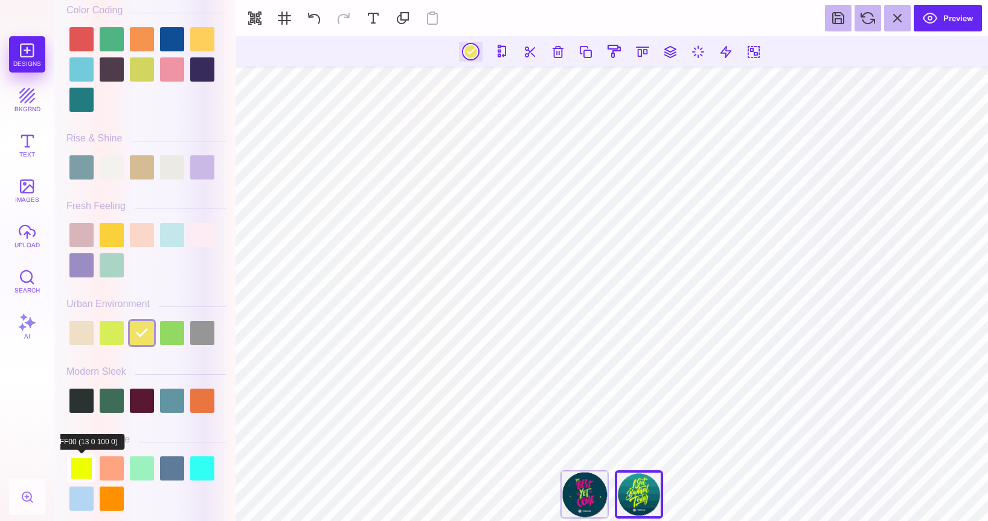
click at [80, 459] on div at bounding box center [81, 468] width 24 height 24
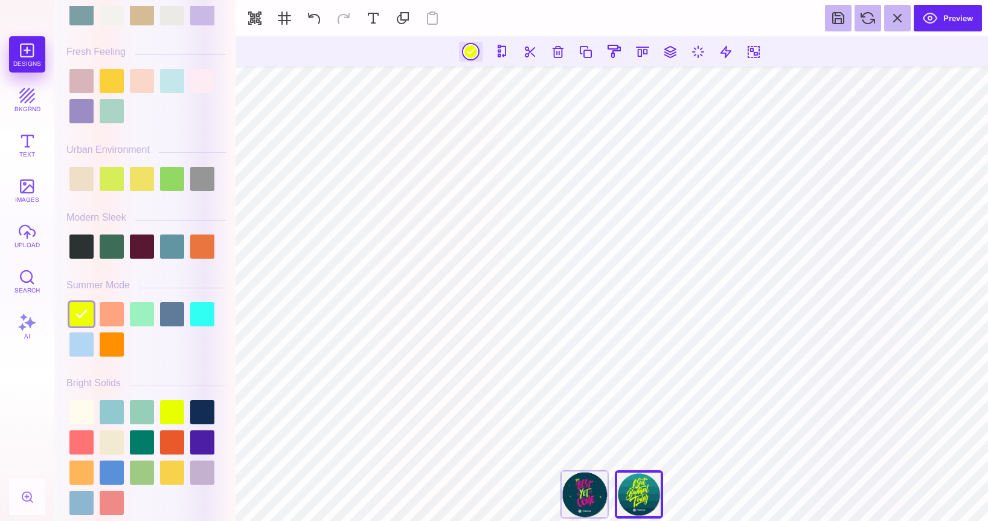
scroll to position [334, 0]
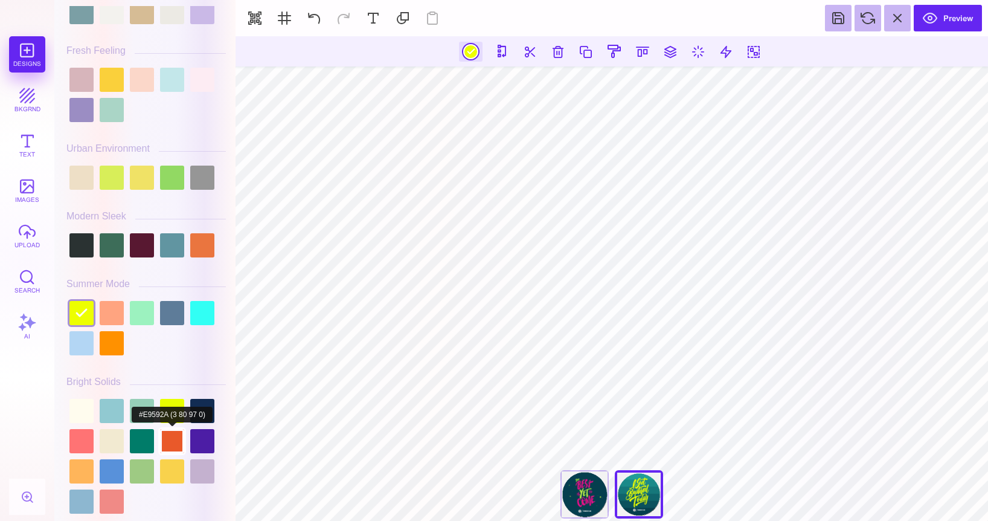
click at [173, 429] on div at bounding box center [172, 441] width 24 height 24
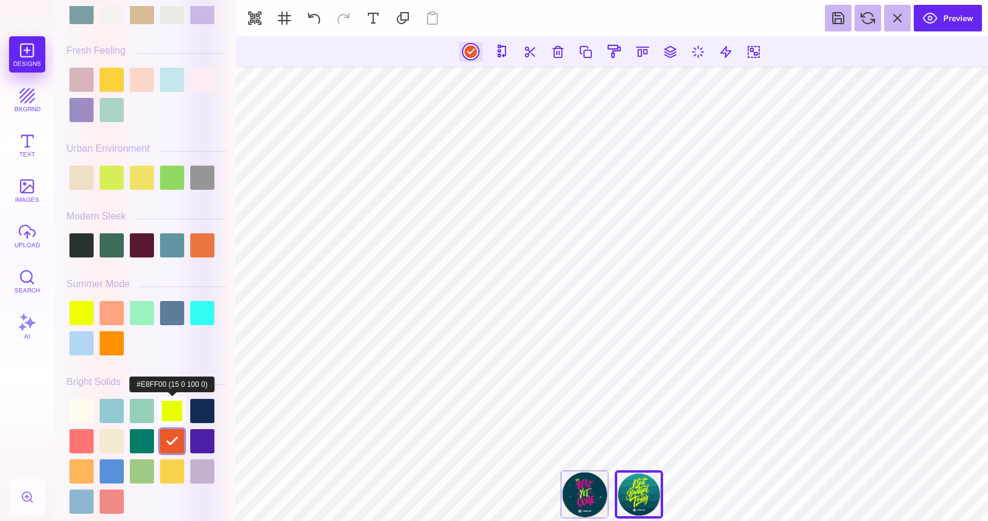
click at [177, 404] on div at bounding box center [172, 411] width 24 height 24
click at [198, 437] on div at bounding box center [202, 441] width 24 height 24
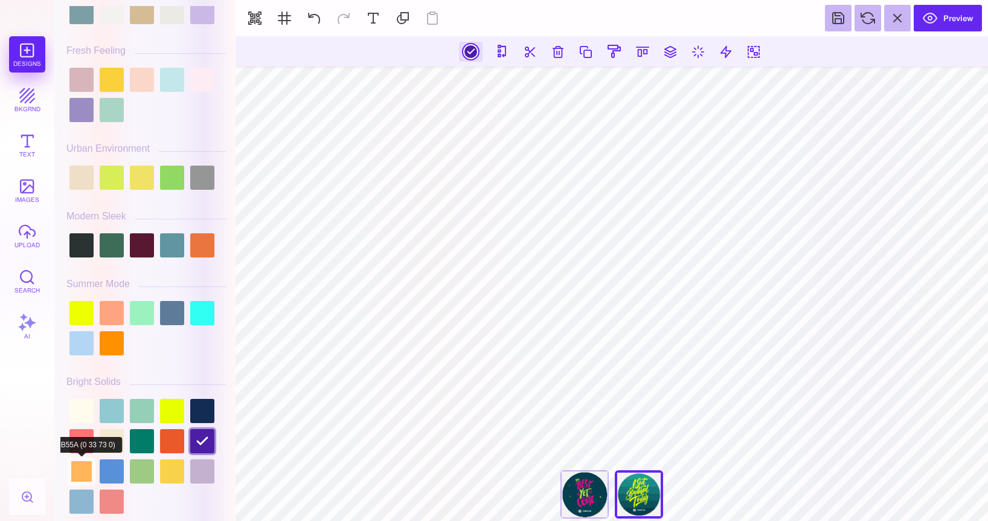
click at [80, 476] on div at bounding box center [81, 471] width 24 height 24
click at [77, 503] on div at bounding box center [81, 501] width 24 height 24
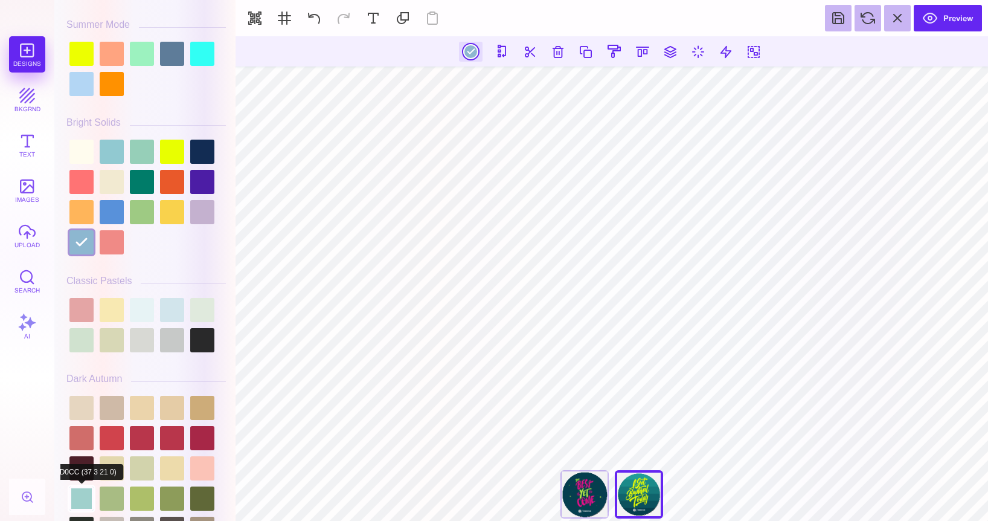
scroll to position [629, 0]
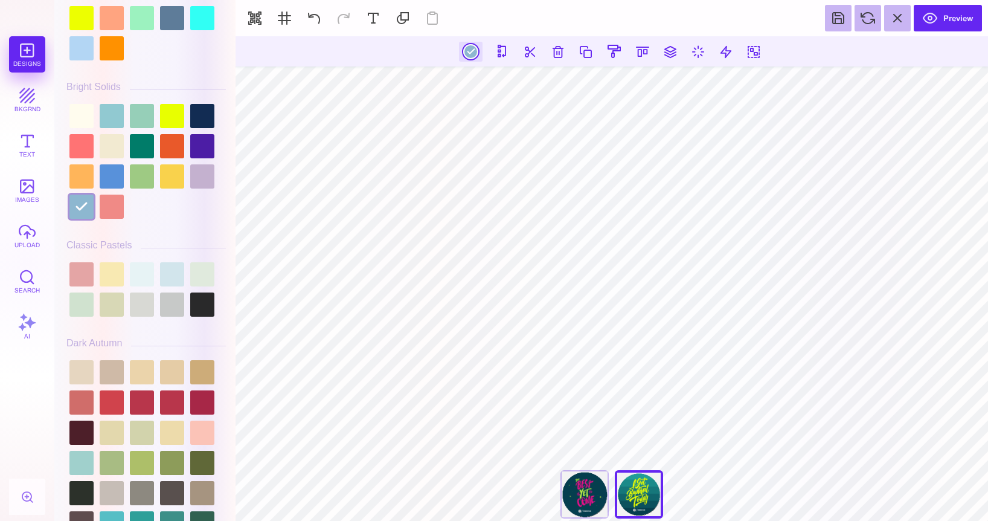
click at [156, 286] on div at bounding box center [146, 289] width 160 height 60
click at [157, 274] on div at bounding box center [146, 289] width 160 height 60
click at [186, 272] on div at bounding box center [146, 289] width 160 height 60
click at [198, 274] on div at bounding box center [202, 274] width 24 height 24
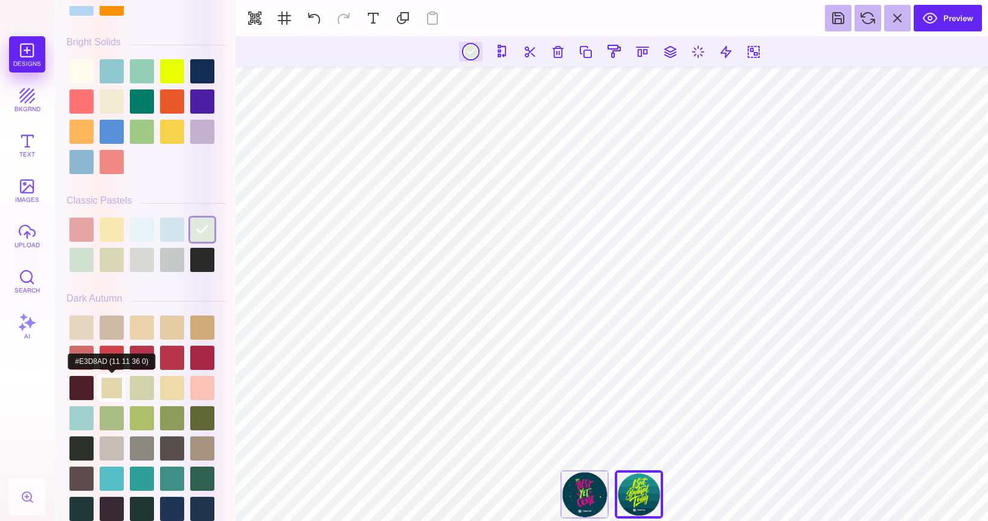
scroll to position [676, 0]
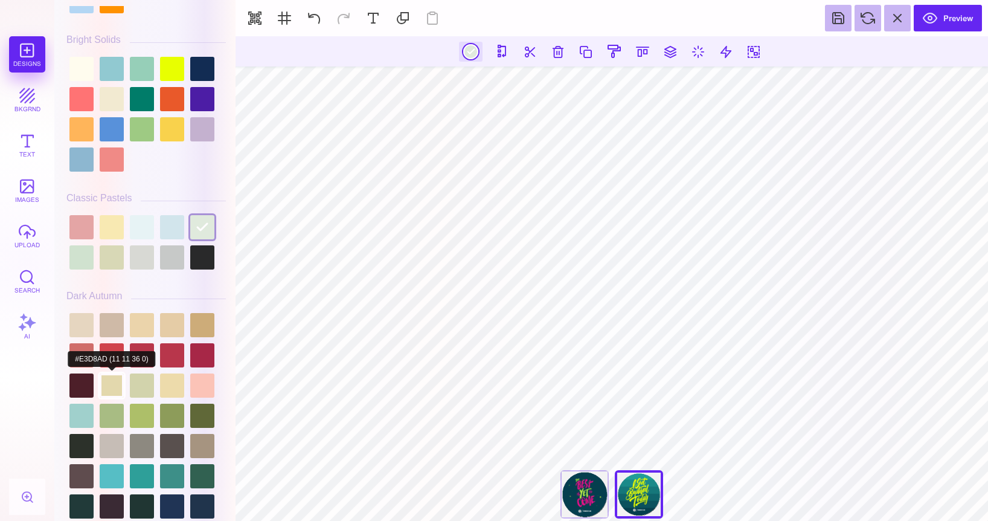
click at [103, 382] on div at bounding box center [112, 385] width 24 height 24
click at [168, 389] on div at bounding box center [172, 385] width 24 height 24
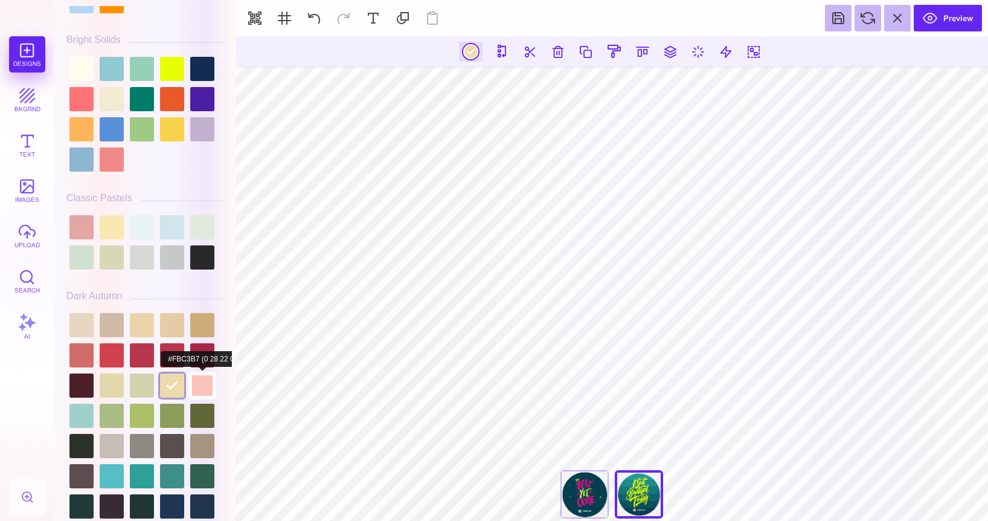
click at [208, 382] on div at bounding box center [202, 385] width 24 height 24
click at [161, 377] on div at bounding box center [172, 385] width 24 height 24
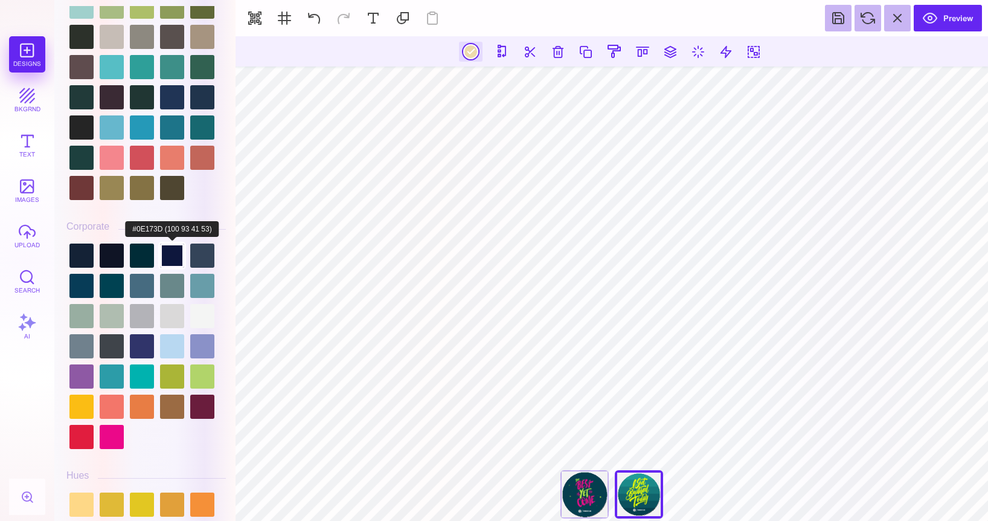
scroll to position [1095, 0]
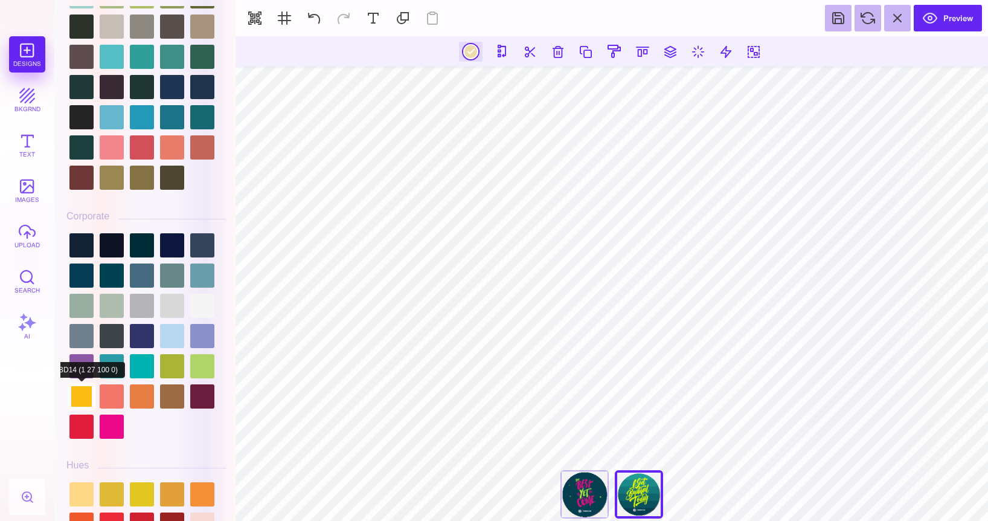
click at [91, 399] on div at bounding box center [81, 396] width 24 height 24
click at [210, 317] on div at bounding box center [146, 335] width 160 height 211
click at [205, 312] on div at bounding box center [202, 306] width 24 height 24
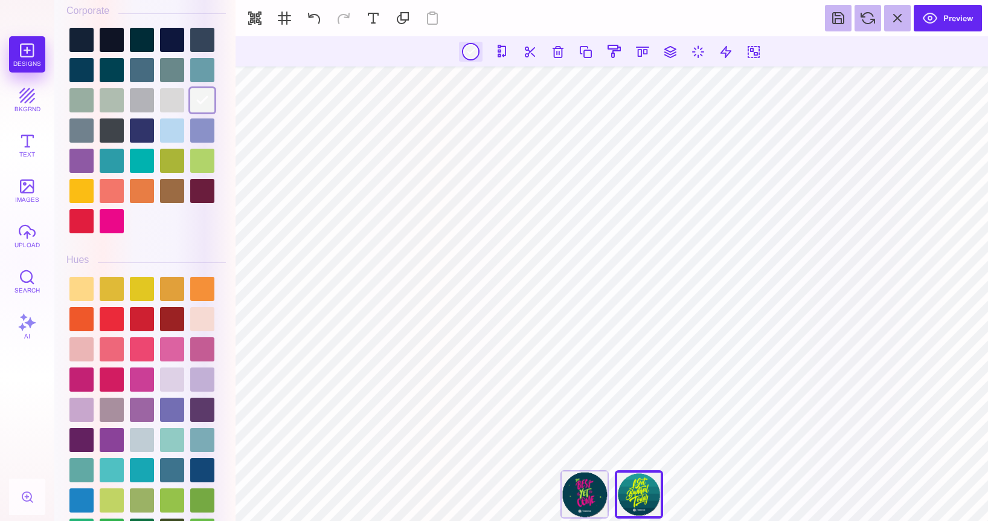
scroll to position [1321, 0]
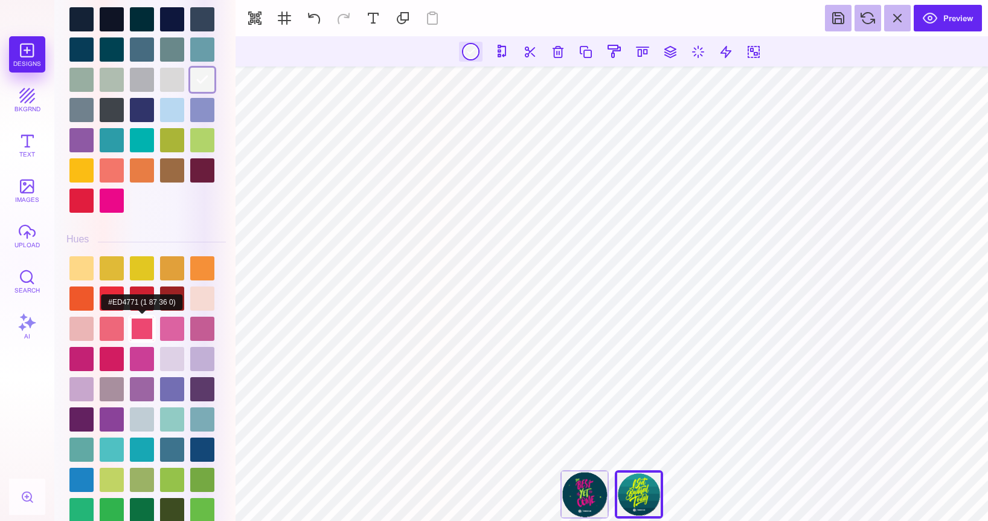
click at [145, 326] on div at bounding box center [142, 329] width 24 height 24
click at [178, 333] on div at bounding box center [172, 329] width 24 height 24
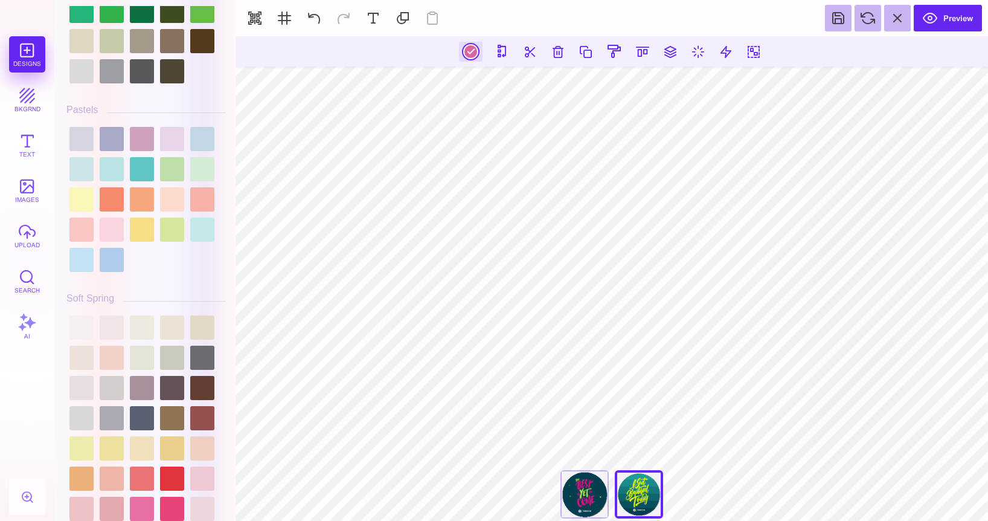
scroll to position [1849, 0]
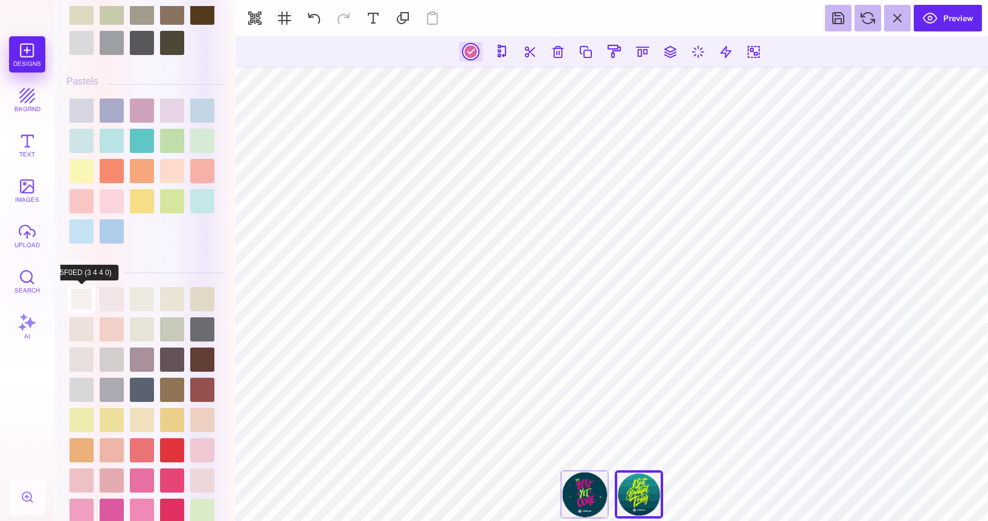
click at [89, 311] on div at bounding box center [81, 299] width 24 height 24
click at [167, 310] on div at bounding box center [172, 299] width 24 height 24
click at [78, 301] on div at bounding box center [81, 299] width 24 height 24
click at [189, 307] on div at bounding box center [146, 480] width 160 height 393
click at [195, 307] on div at bounding box center [202, 299] width 24 height 24
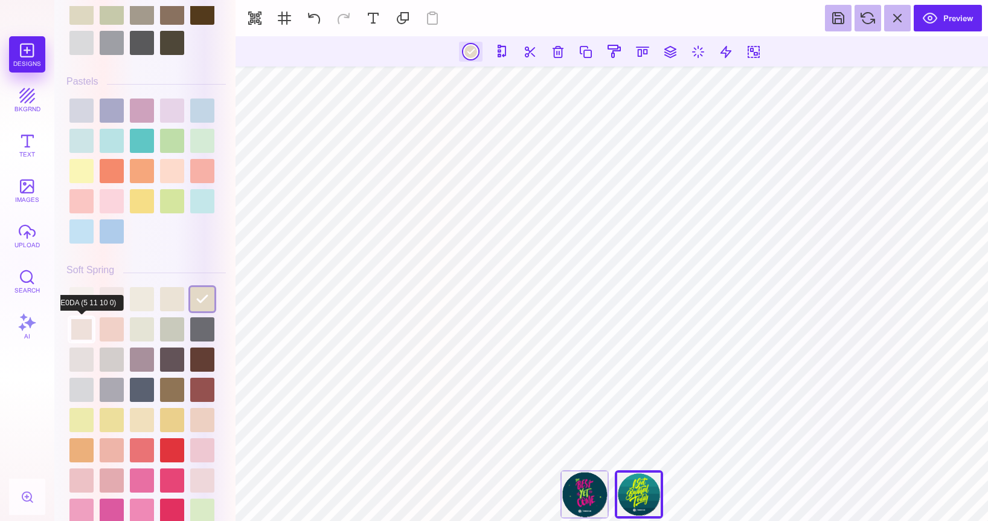
click at [75, 336] on div at bounding box center [81, 329] width 24 height 24
click at [100, 335] on div at bounding box center [112, 329] width 24 height 24
click at [188, 305] on div at bounding box center [146, 480] width 160 height 393
click at [193, 305] on div at bounding box center [202, 299] width 24 height 24
click at [156, 304] on div at bounding box center [146, 480] width 160 height 393
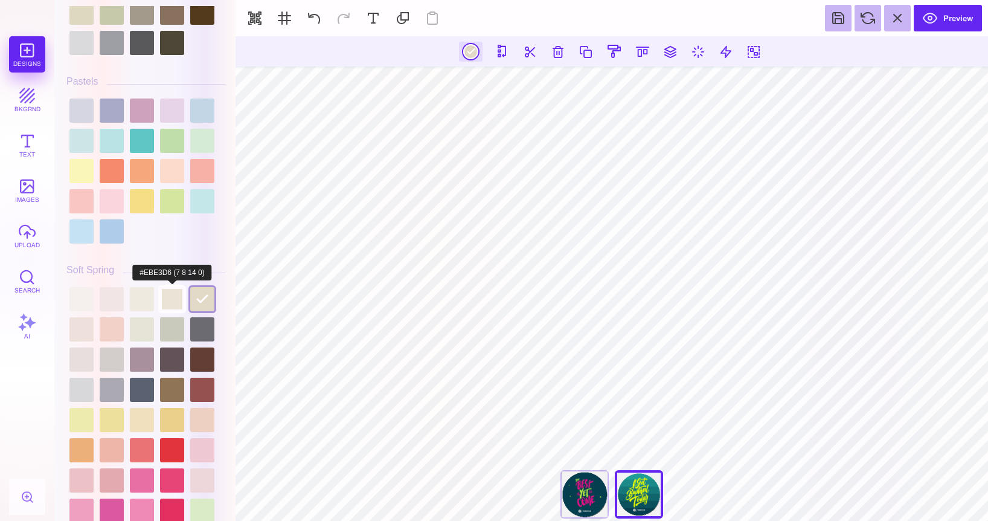
click at [174, 300] on div at bounding box center [172, 299] width 24 height 24
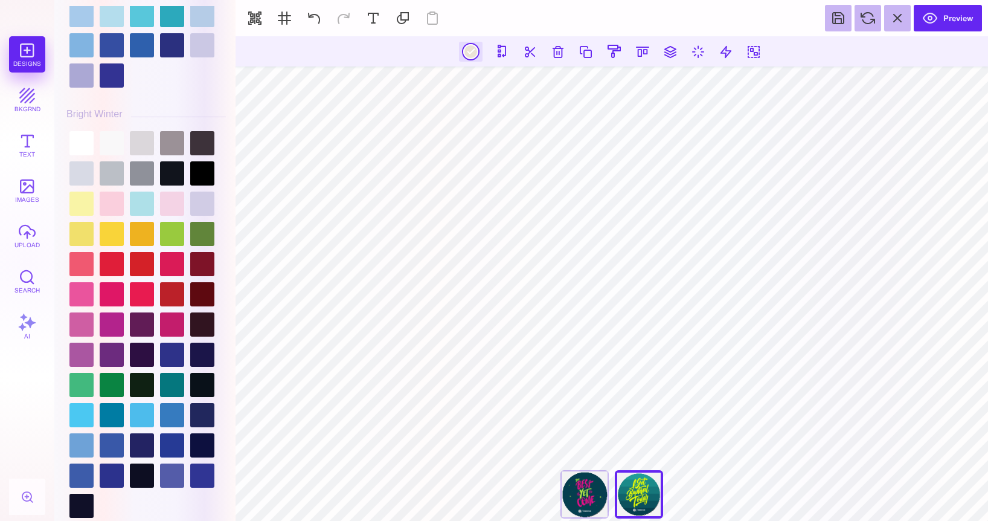
scroll to position [2436, 0]
click at [85, 141] on div at bounding box center [81, 143] width 24 height 24
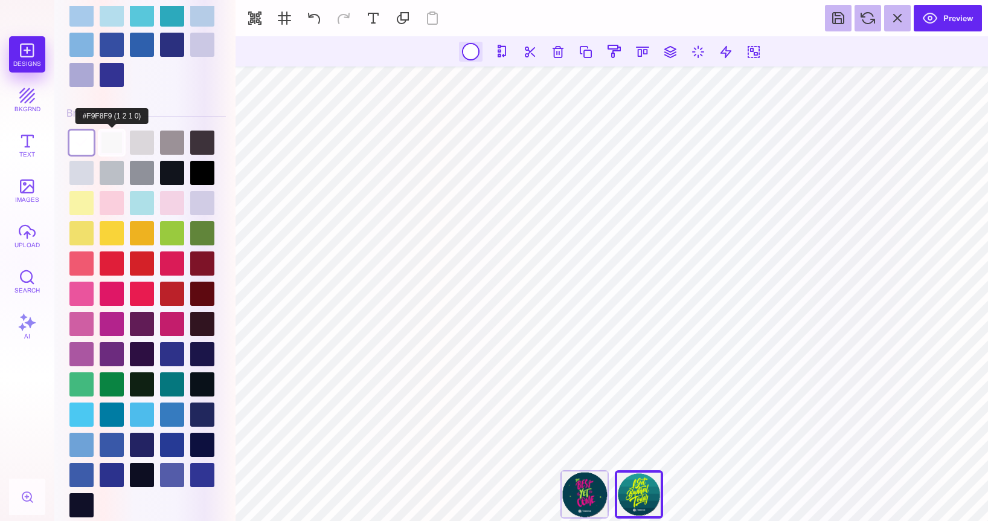
click at [110, 144] on div at bounding box center [112, 143] width 24 height 24
click at [140, 137] on div at bounding box center [142, 143] width 24 height 24
click at [108, 137] on div at bounding box center [112, 143] width 24 height 24
type input "#F9F8F9"
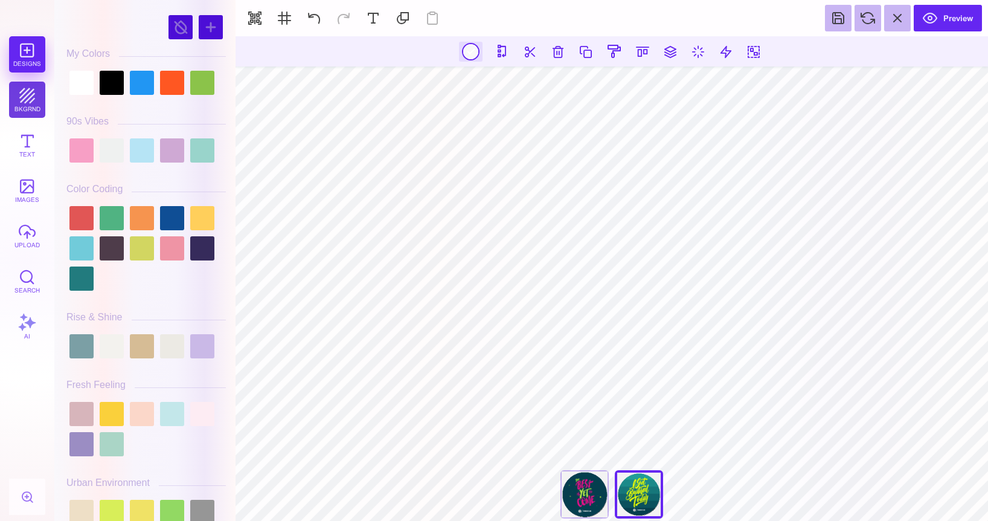
scroll to position [0, 0]
click at [35, 98] on button "bkgrnd" at bounding box center [27, 100] width 36 height 36
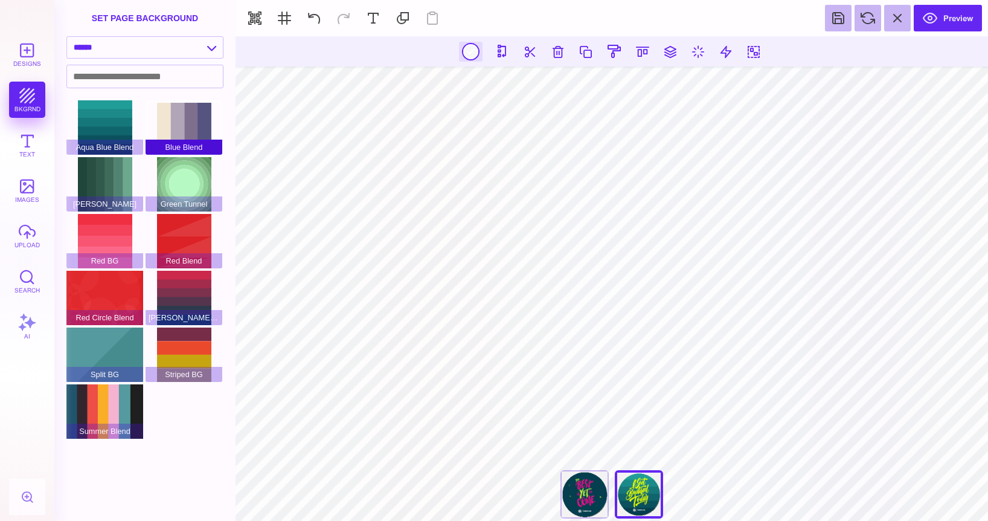
click at [187, 126] on div "Blue Blend" at bounding box center [184, 127] width 77 height 54
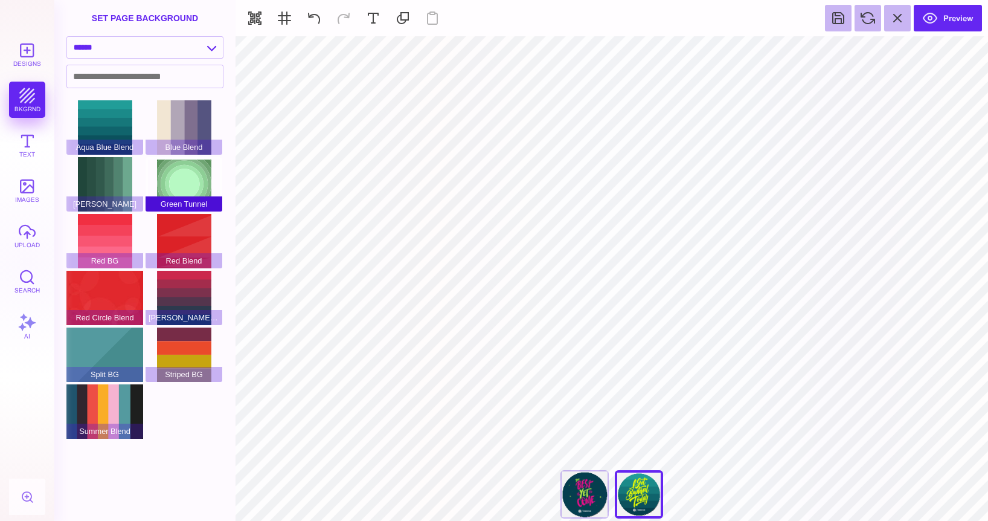
click at [178, 170] on div "Green Tunnel" at bounding box center [184, 184] width 77 height 54
click at [107, 187] on div "Green BG" at bounding box center [104, 184] width 77 height 54
click at [128, 246] on div "Red BG" at bounding box center [104, 241] width 77 height 54
click at [187, 243] on div "Red Blend" at bounding box center [184, 241] width 77 height 54
click at [186, 300] on div "Red Green Blend" at bounding box center [184, 298] width 77 height 54
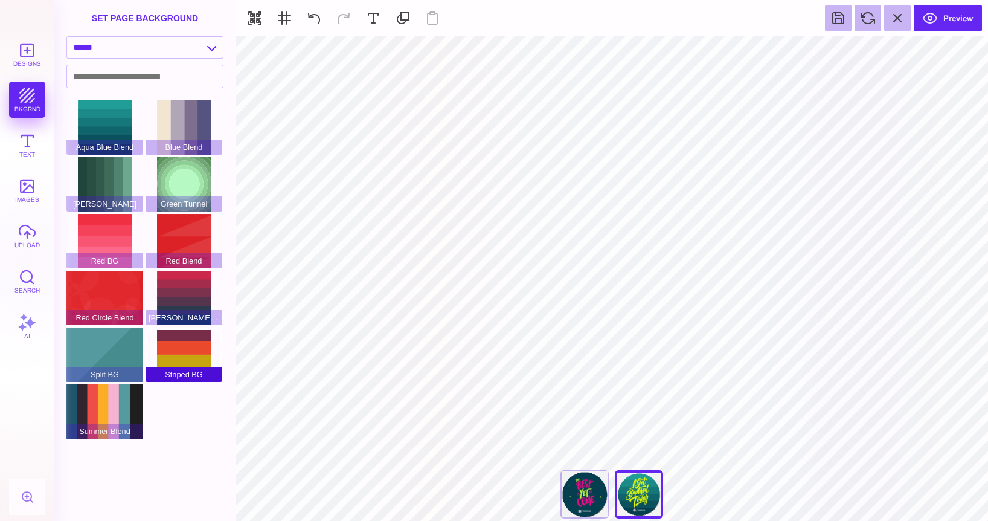
click at [190, 343] on div "Striped BG" at bounding box center [184, 354] width 77 height 54
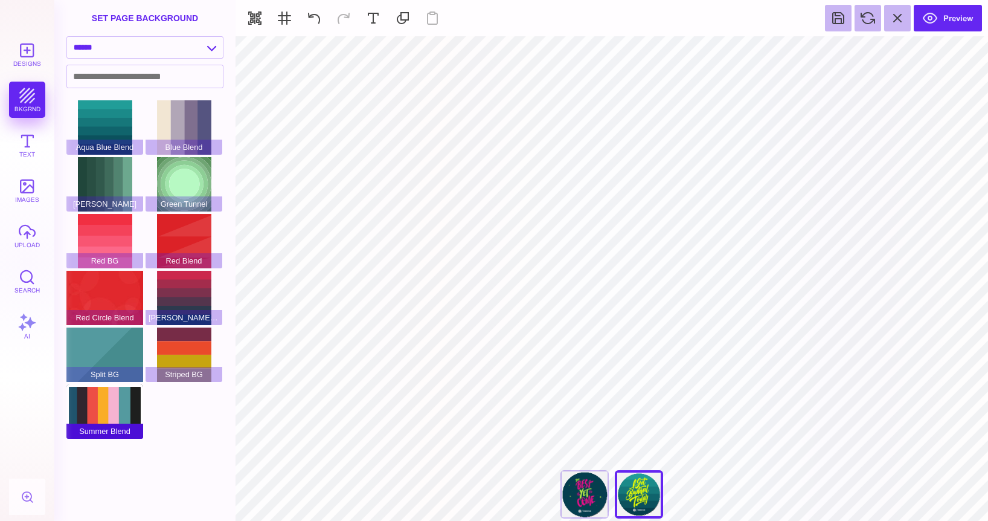
click at [102, 404] on div "Summer Blend" at bounding box center [104, 411] width 77 height 54
type input "#FFFFFF"
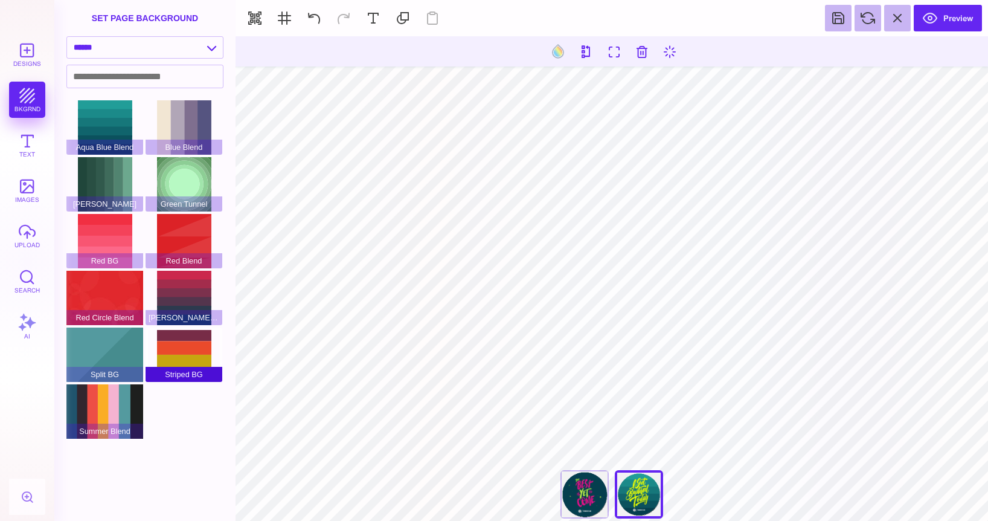
click at [185, 346] on div "Striped BG" at bounding box center [184, 354] width 77 height 54
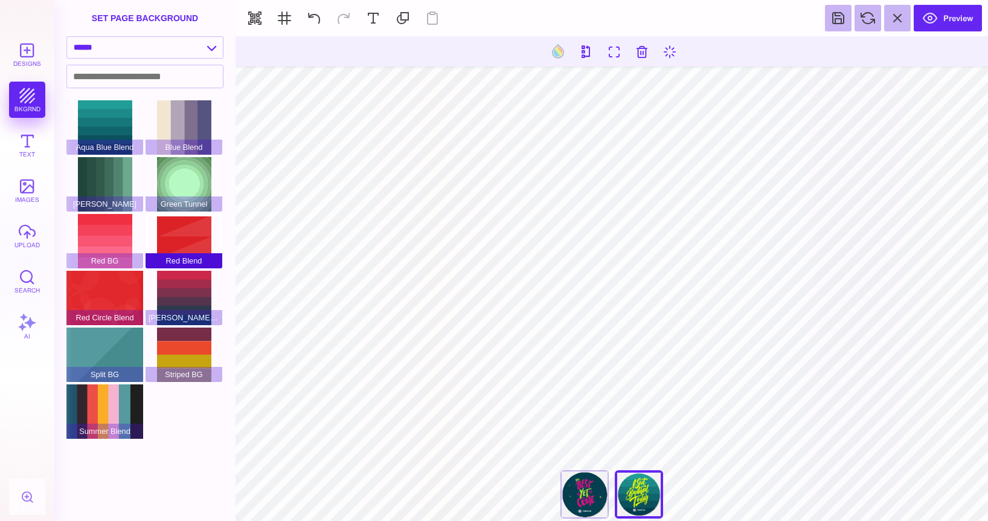
click at [171, 267] on span "Red Blend" at bounding box center [184, 260] width 77 height 15
click at [173, 282] on div "Red Green Blend" at bounding box center [184, 298] width 77 height 54
